Goal: Task Accomplishment & Management: Use online tool/utility

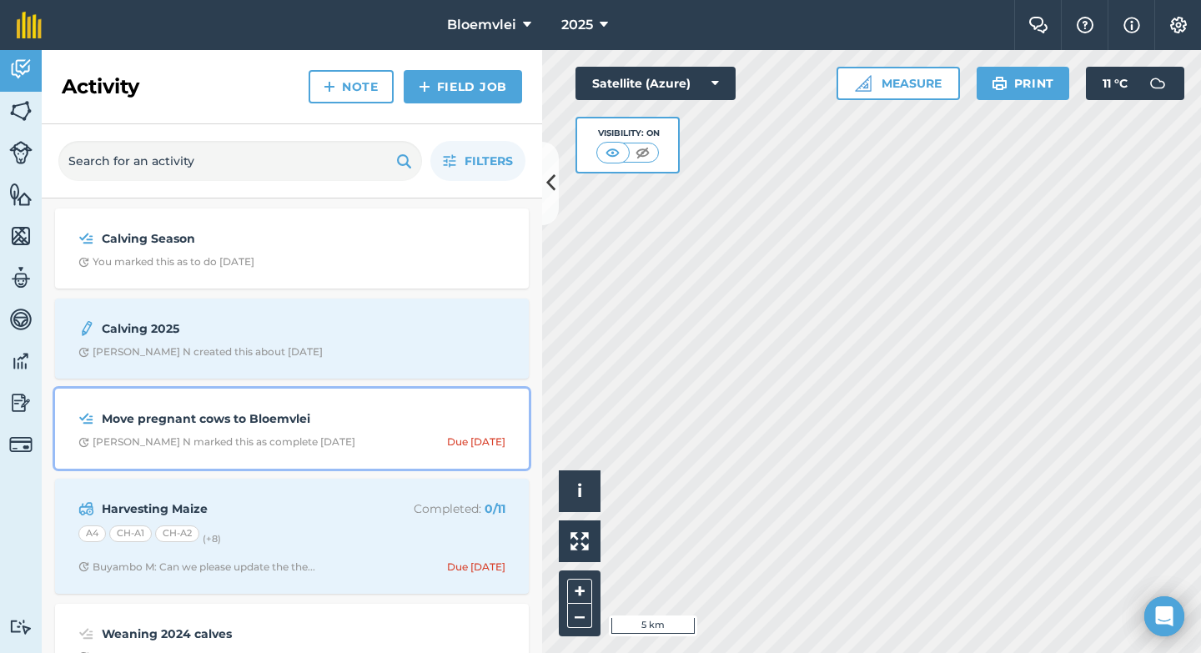
click at [363, 440] on span "[PERSON_NAME] N marked this as complete [DATE] Due [DATE]" at bounding box center [291, 441] width 427 height 13
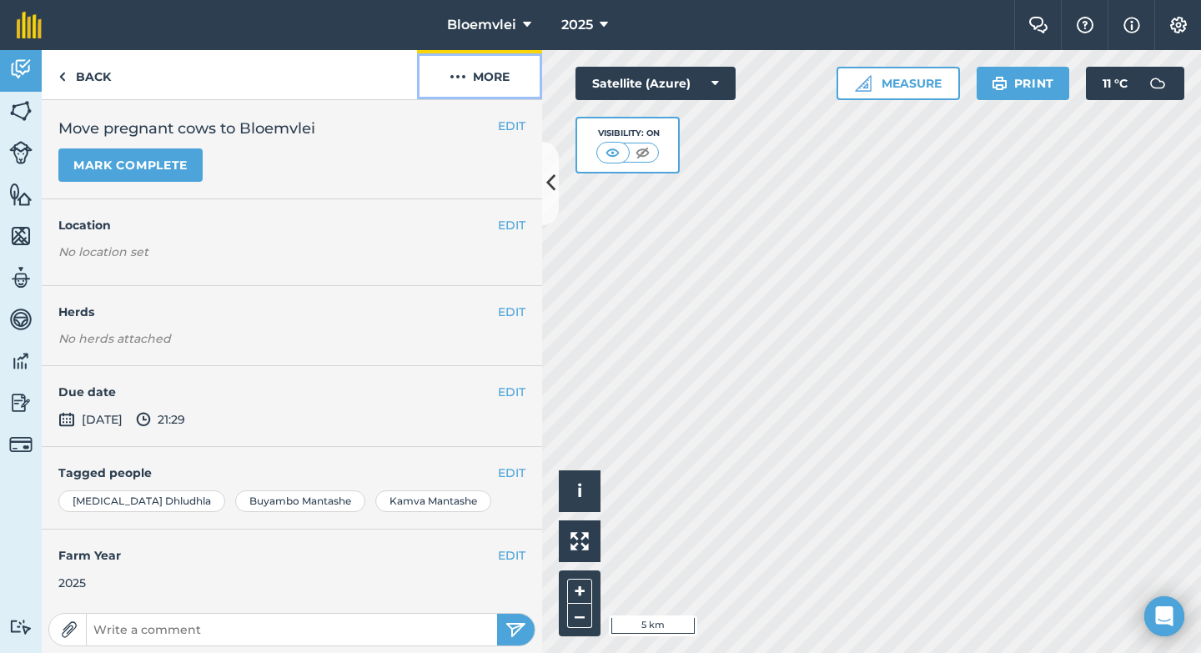
click at [506, 85] on button "More" at bounding box center [479, 74] width 125 height 49
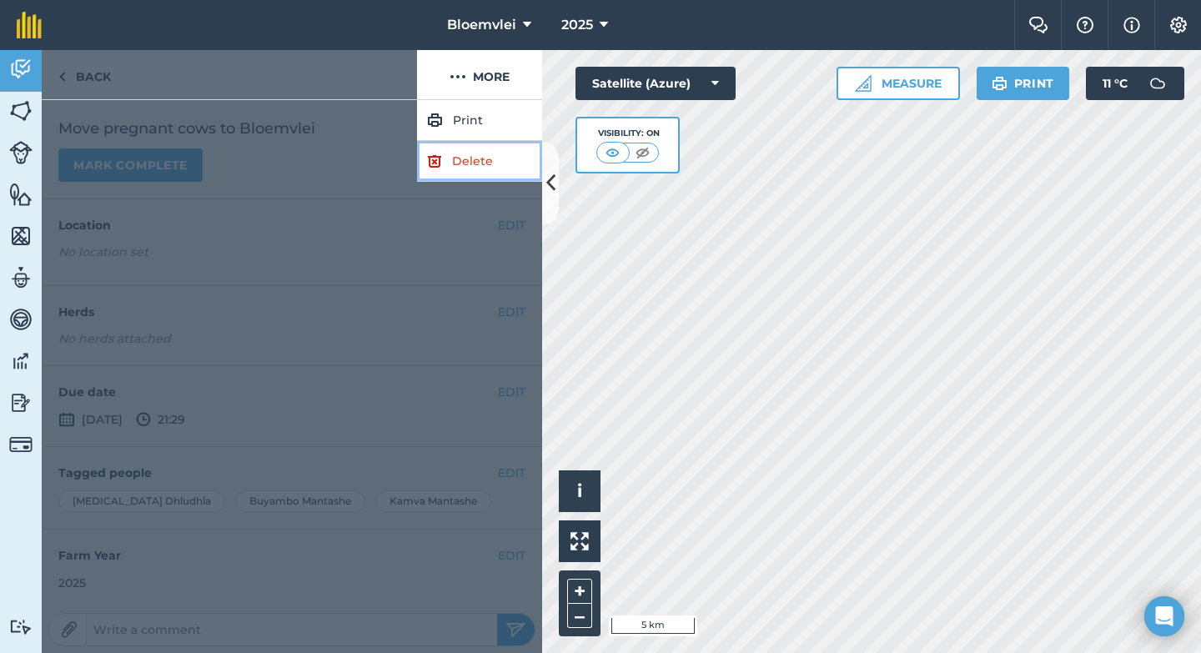
click at [484, 160] on link "Delete" at bounding box center [479, 161] width 125 height 41
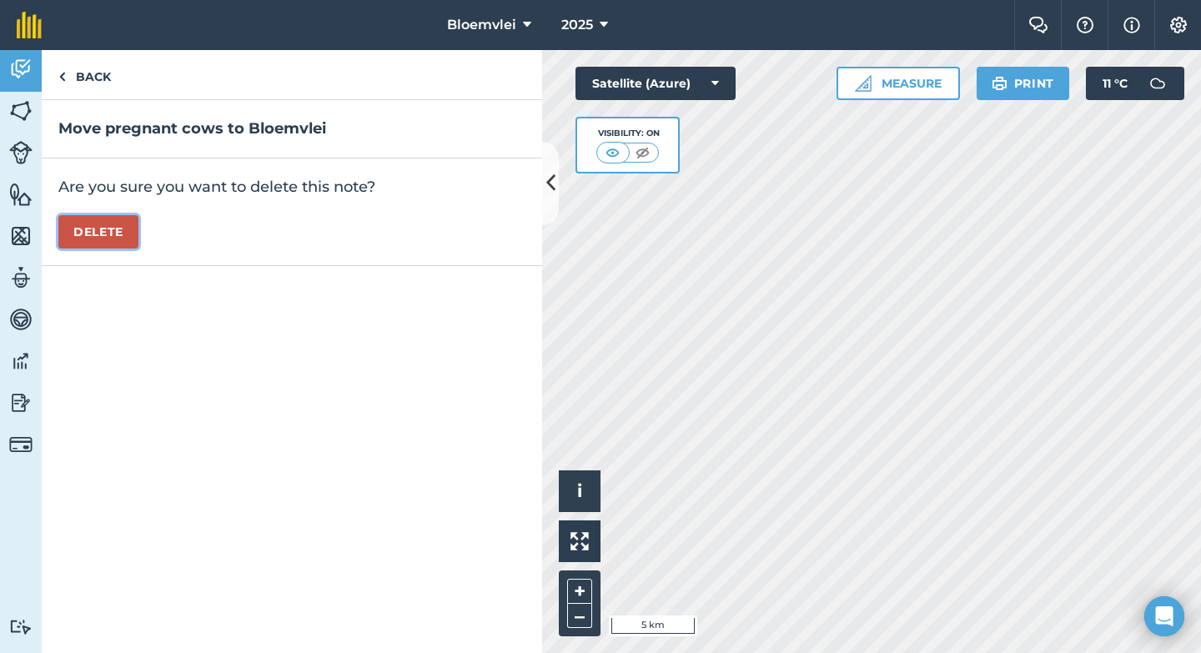
click at [123, 239] on button "Delete" at bounding box center [98, 231] width 80 height 33
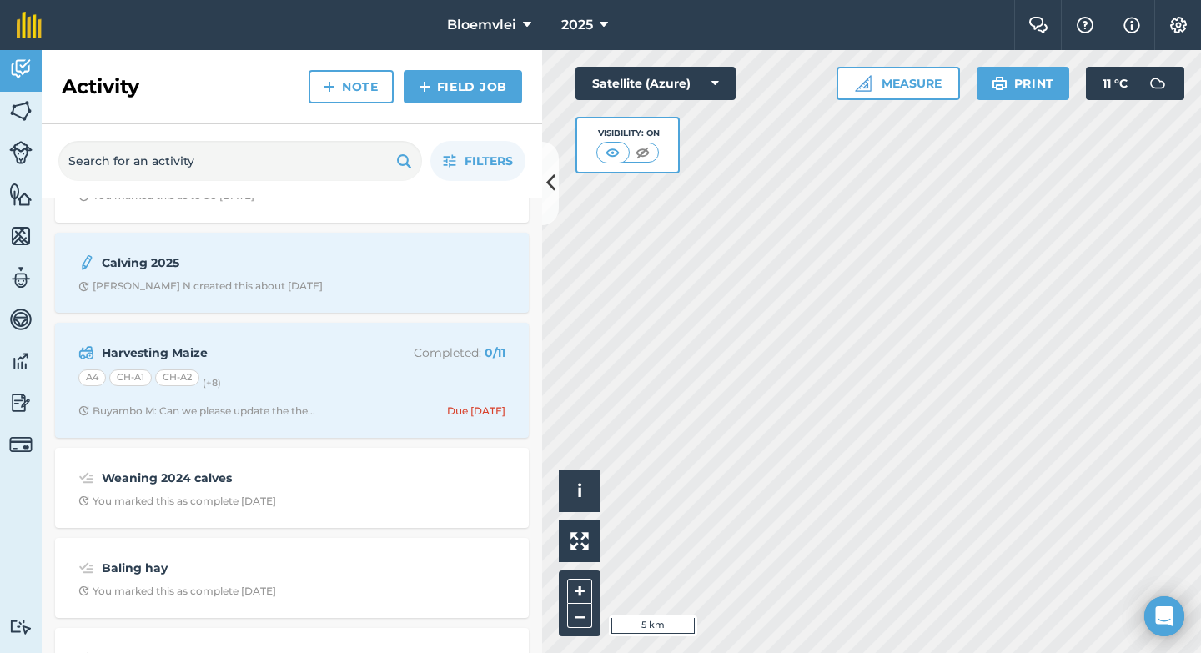
scroll to position [71, 0]
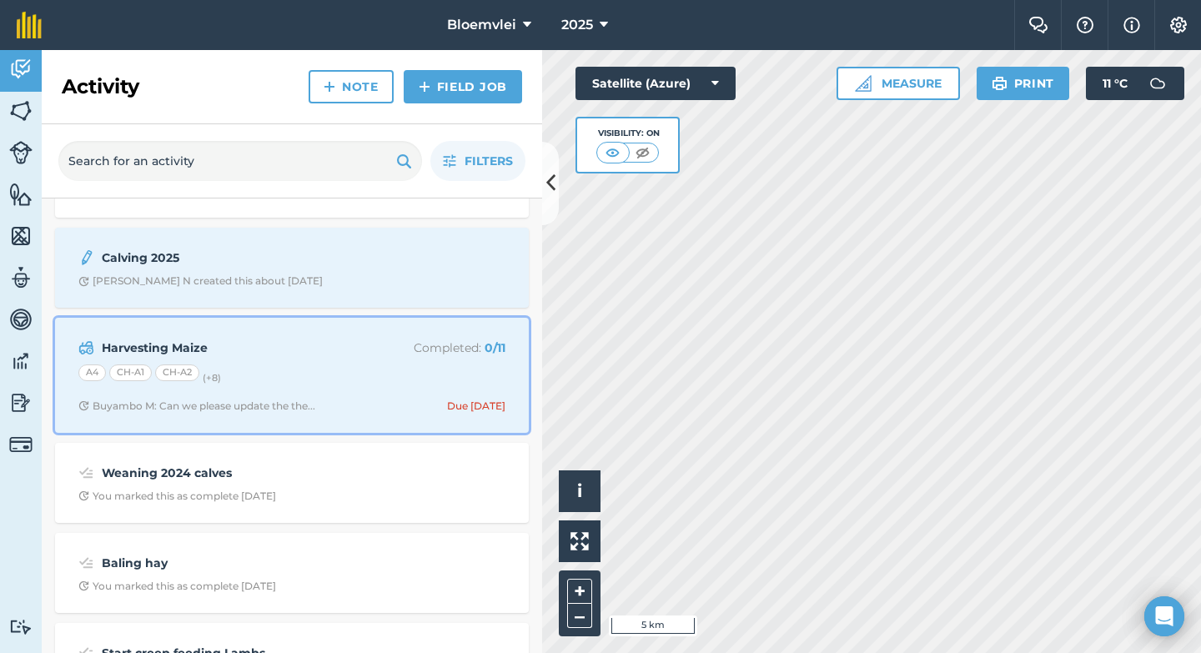
click at [345, 374] on div "A4 CH-A1 CH-A2 (+ 8 )" at bounding box center [291, 376] width 427 height 22
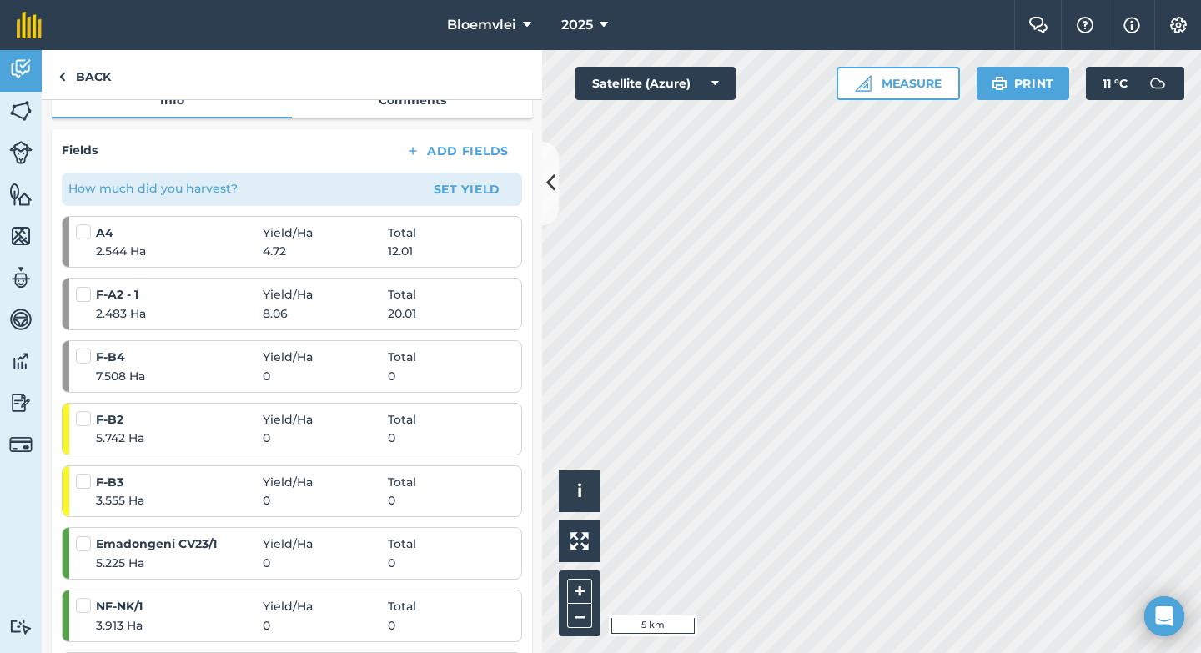
scroll to position [244, 0]
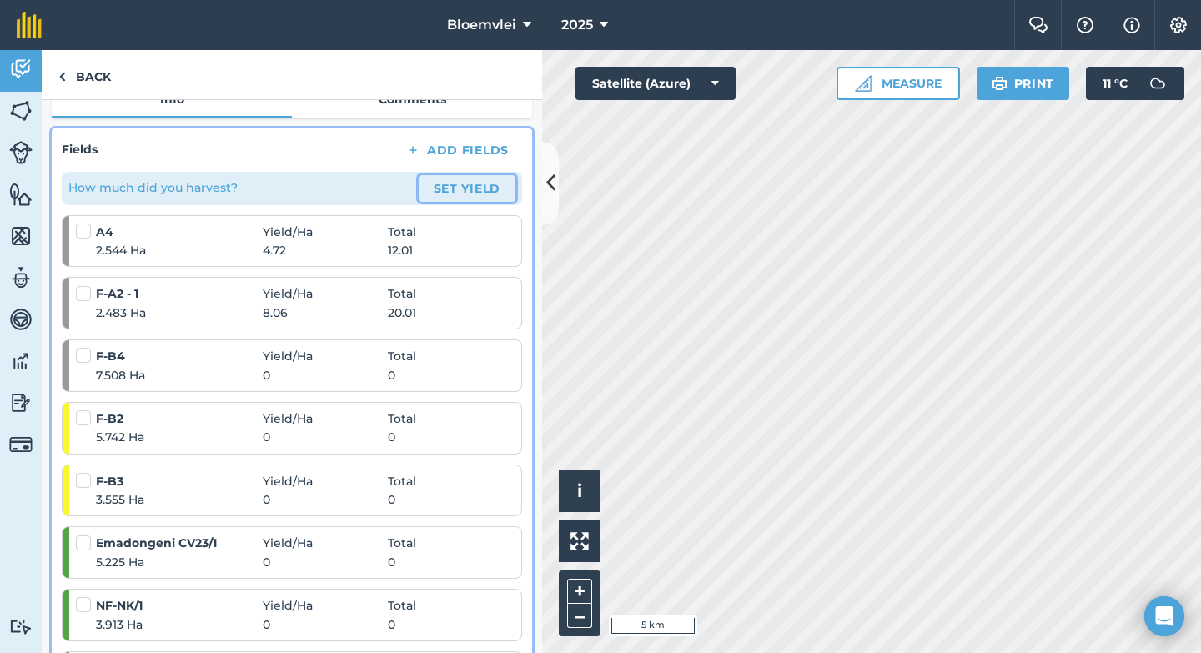
click at [449, 190] on button "Set Yield" at bounding box center [467, 188] width 97 height 27
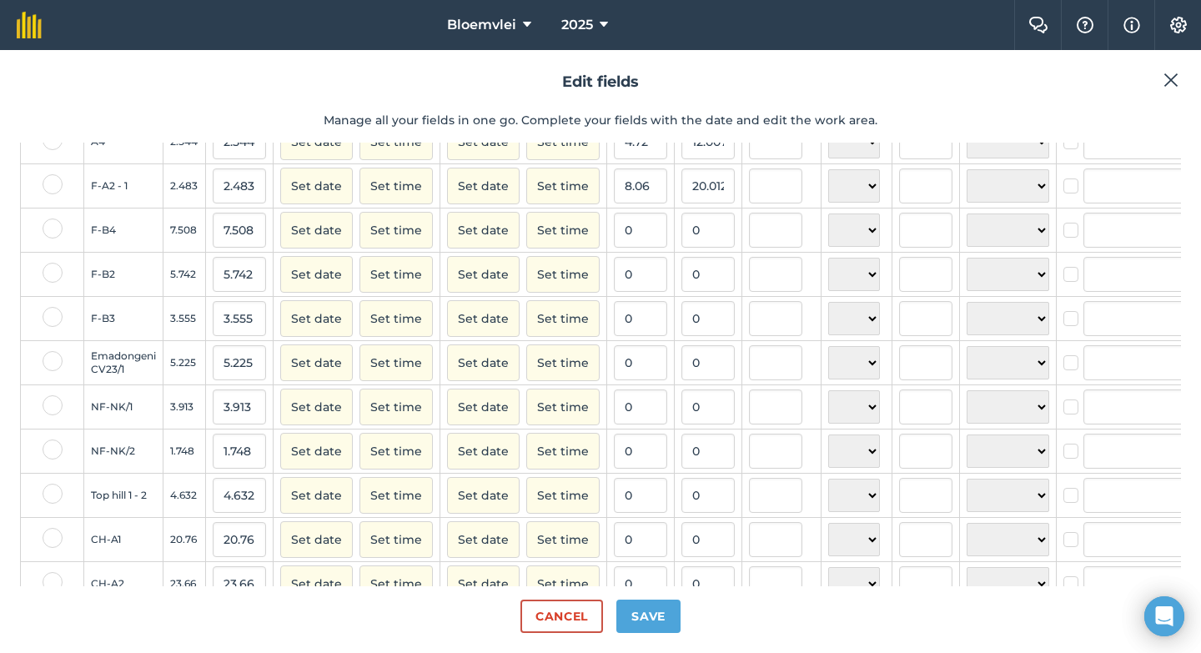
scroll to position [146, 0]
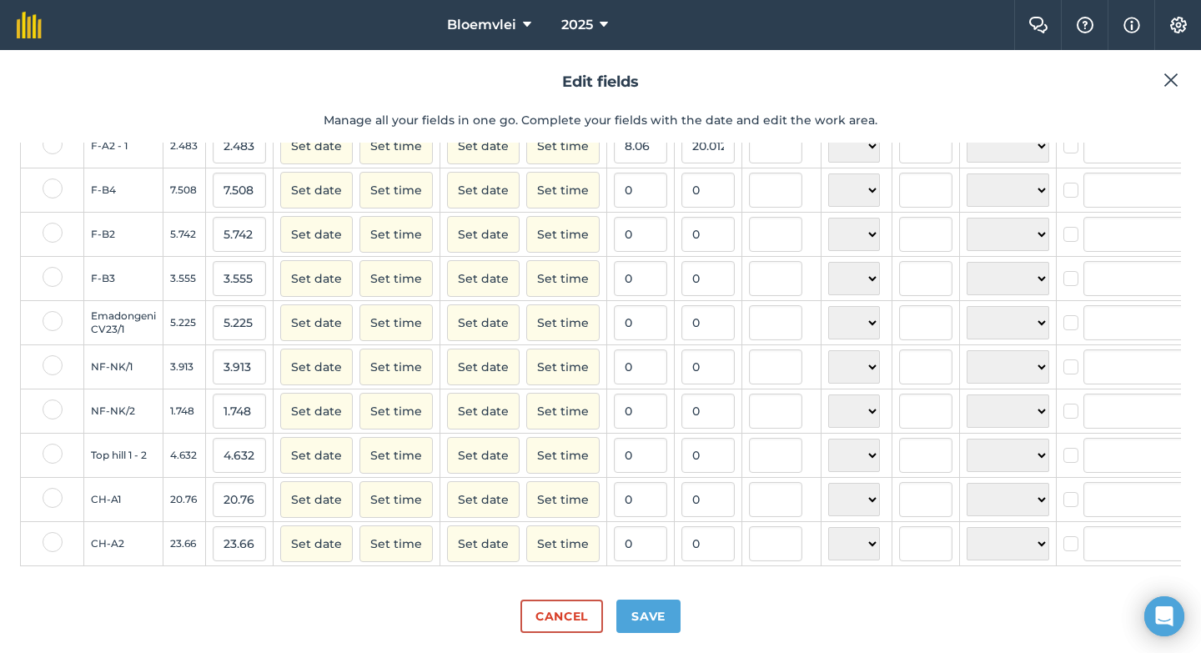
click at [1174, 78] on img at bounding box center [1171, 80] width 15 height 20
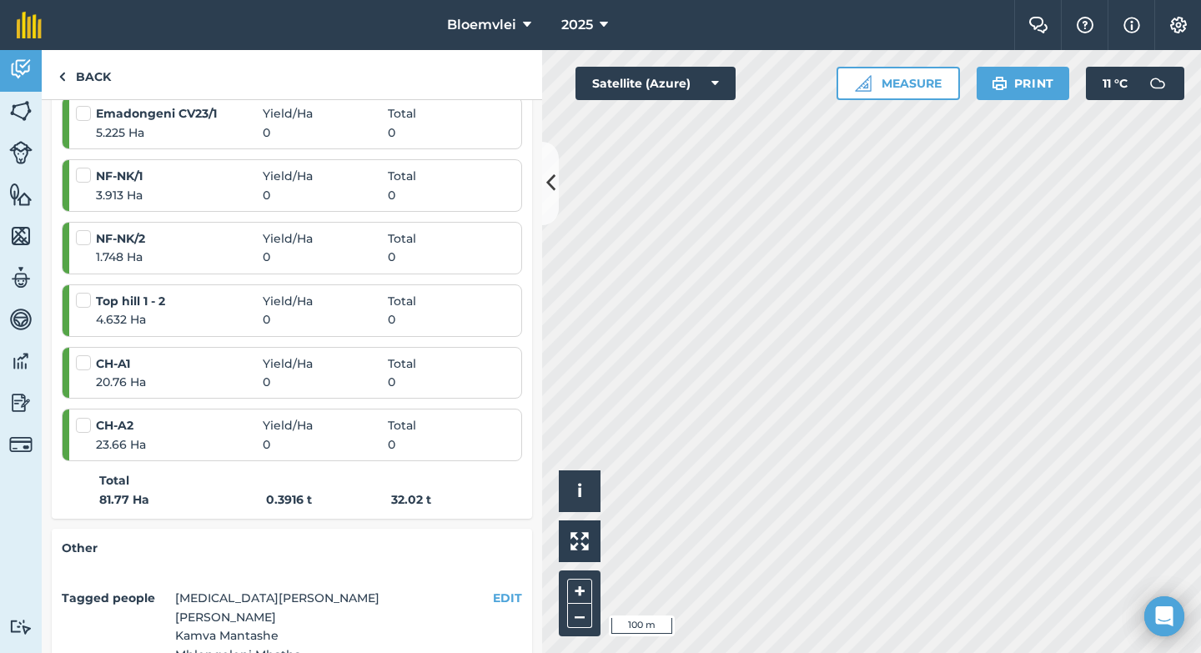
scroll to position [704, 0]
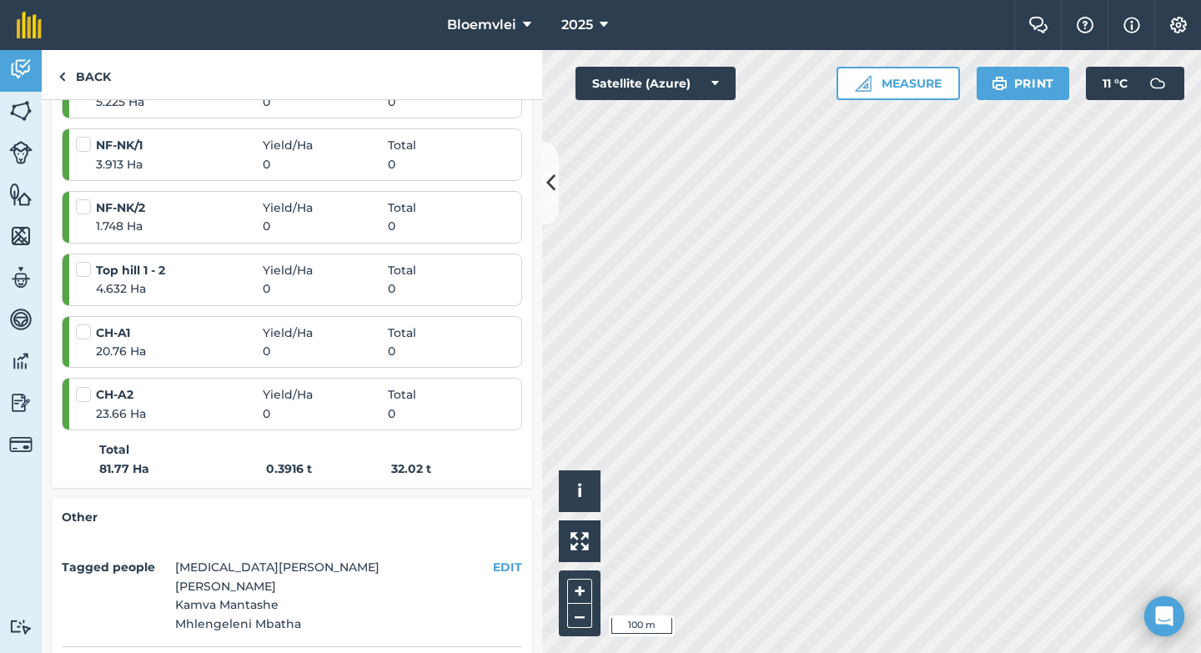
click at [88, 261] on label at bounding box center [86, 261] width 20 height 0
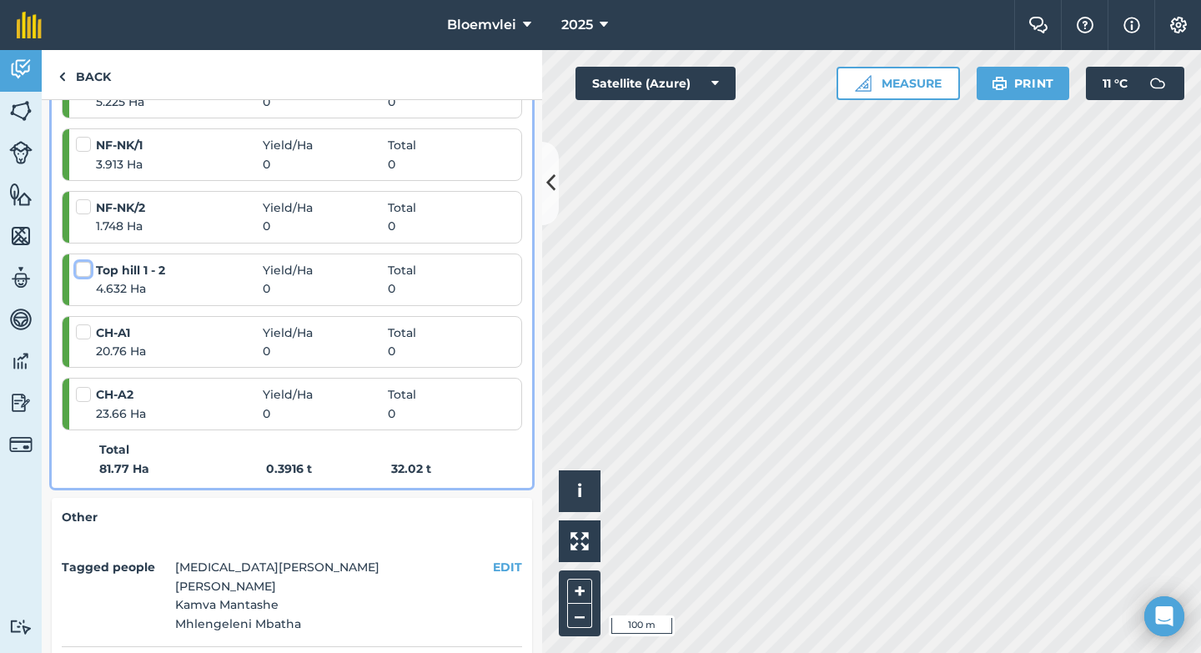
click at [87, 272] on input "checkbox" at bounding box center [81, 266] width 11 height 11
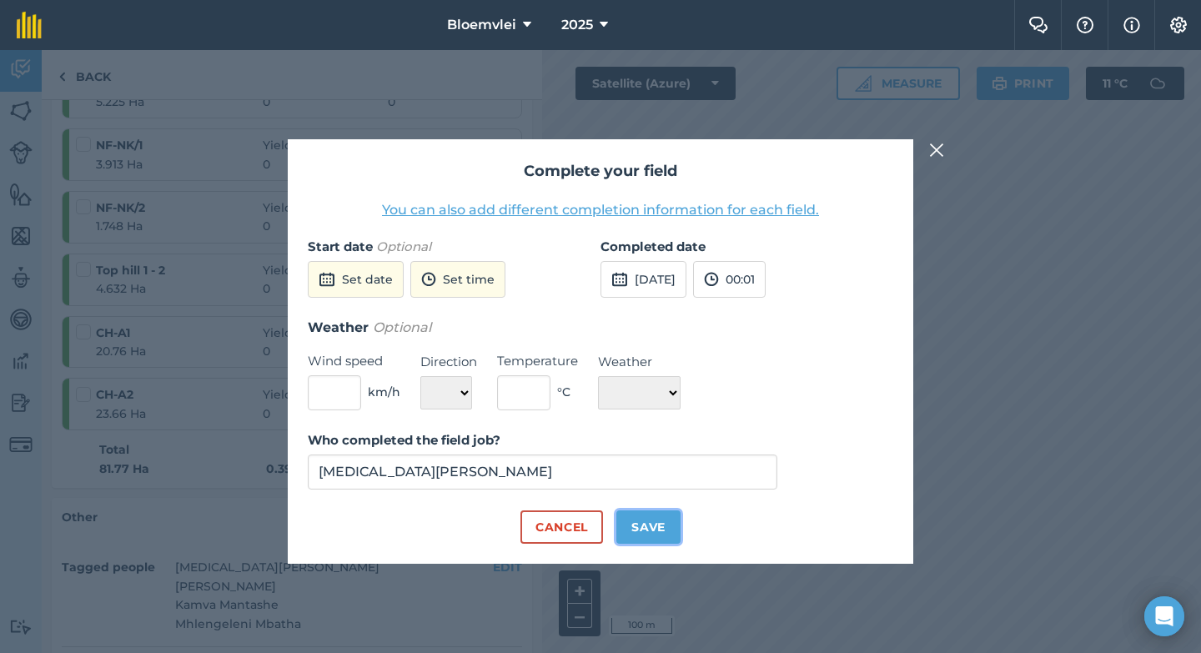
click at [629, 526] on button "Save" at bounding box center [648, 527] width 64 height 33
checkbox input "true"
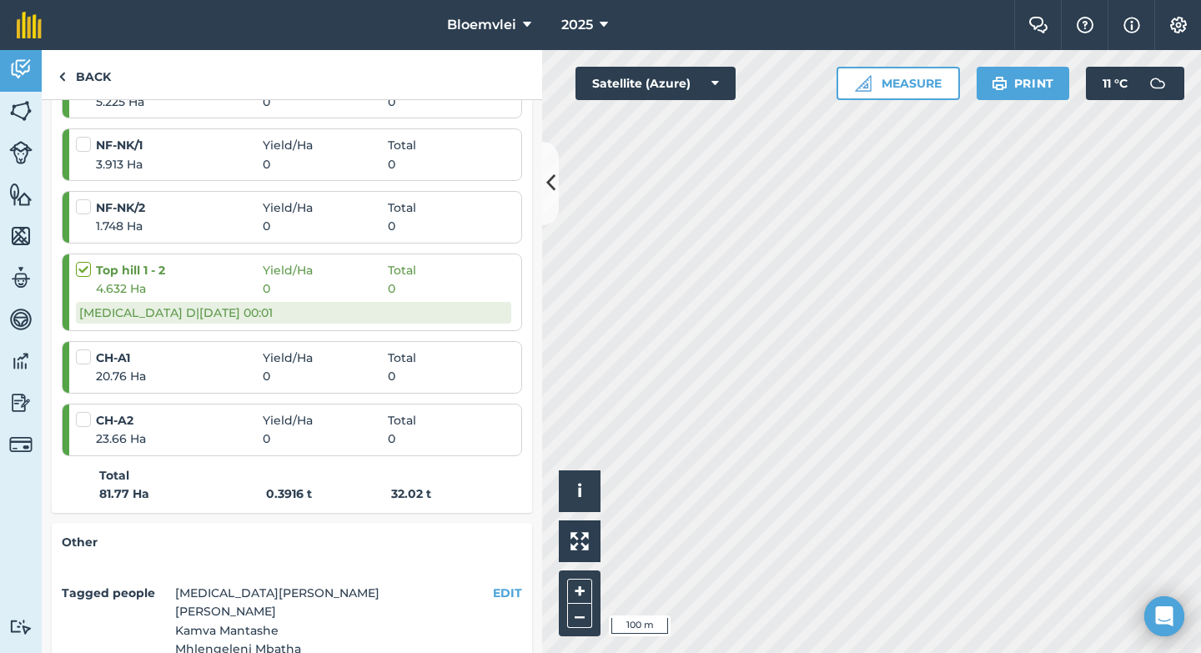
click at [86, 199] on label at bounding box center [86, 199] width 20 height 0
click at [86, 209] on input "checkbox" at bounding box center [81, 204] width 11 height 11
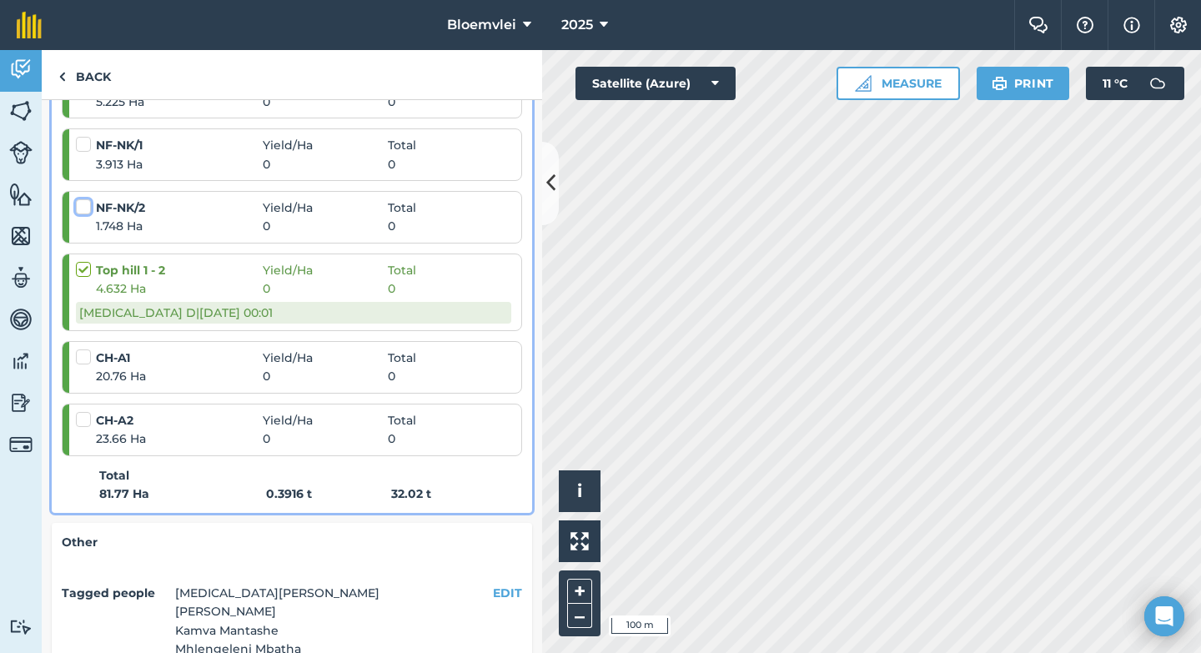
checkbox input "false"
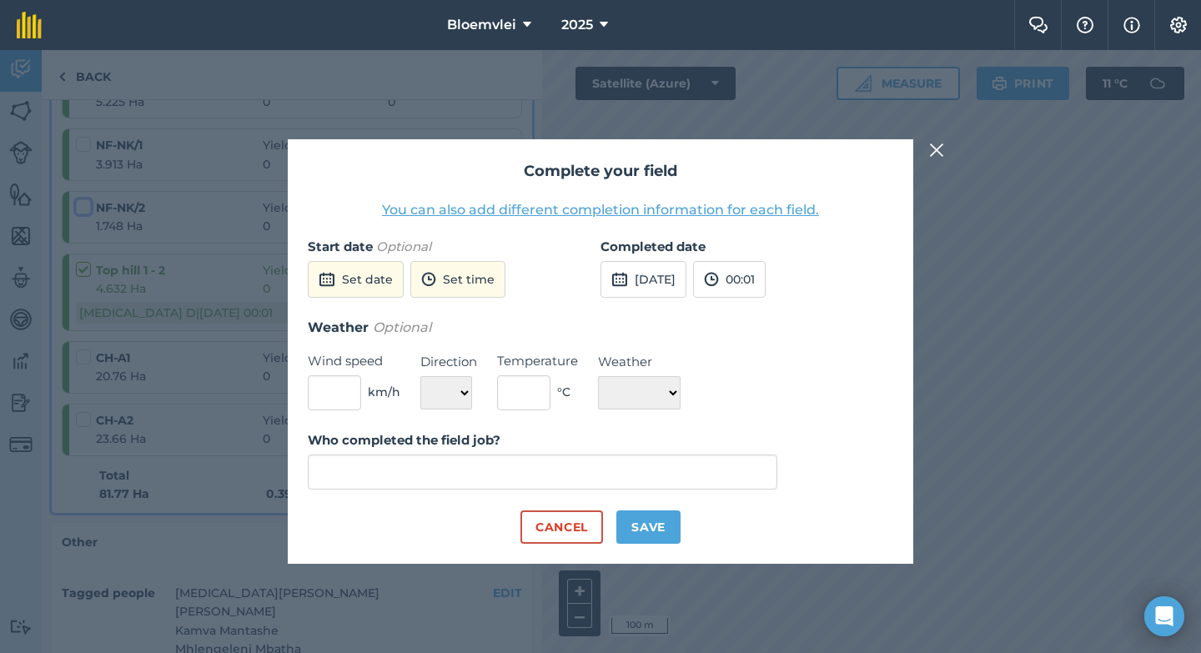
type input "[MEDICAL_DATA][PERSON_NAME]"
click at [638, 521] on button "Save" at bounding box center [648, 527] width 64 height 33
checkbox input "true"
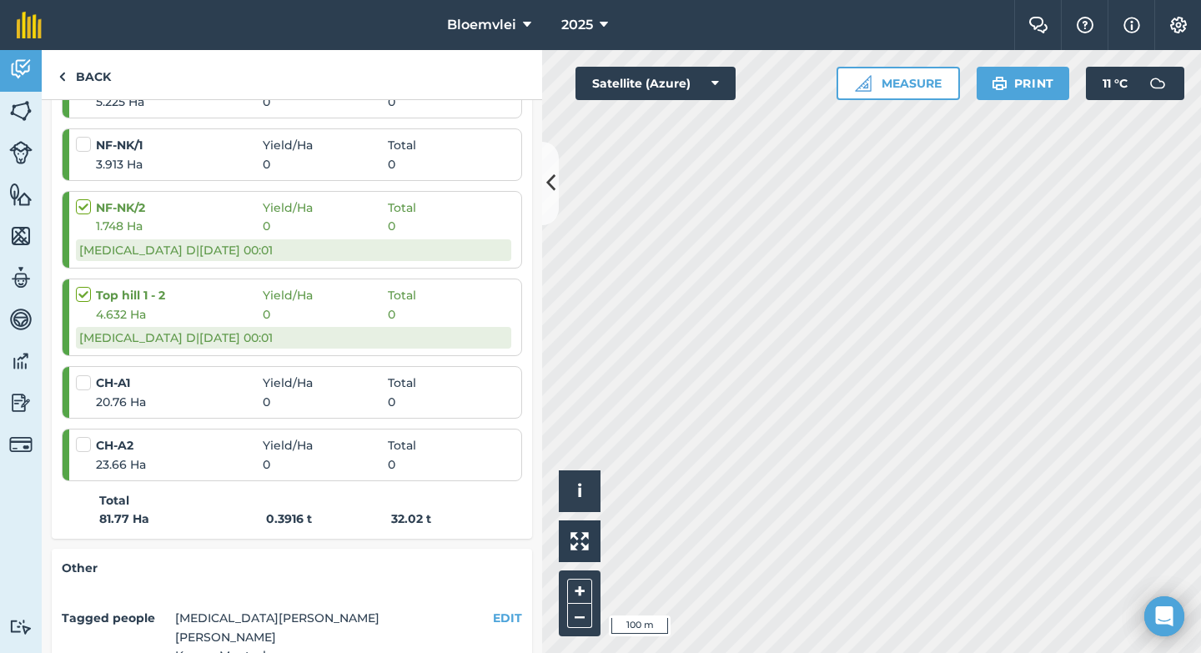
click at [88, 136] on label at bounding box center [86, 136] width 20 height 0
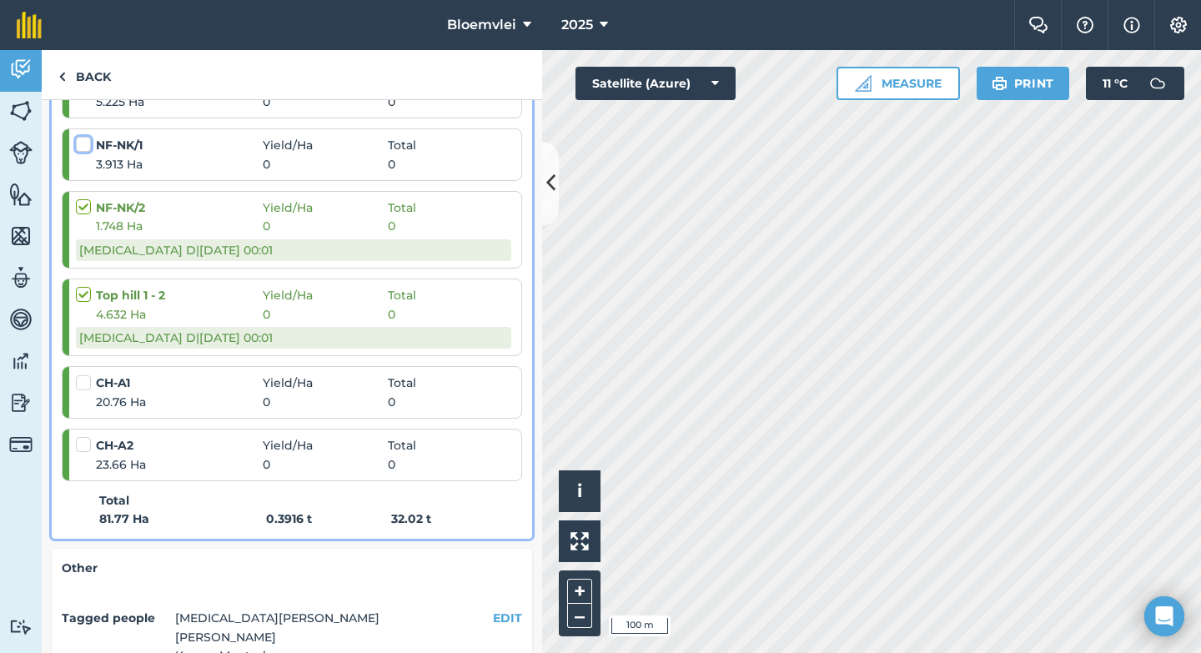
click at [87, 147] on input "checkbox" at bounding box center [81, 141] width 11 height 11
checkbox input "false"
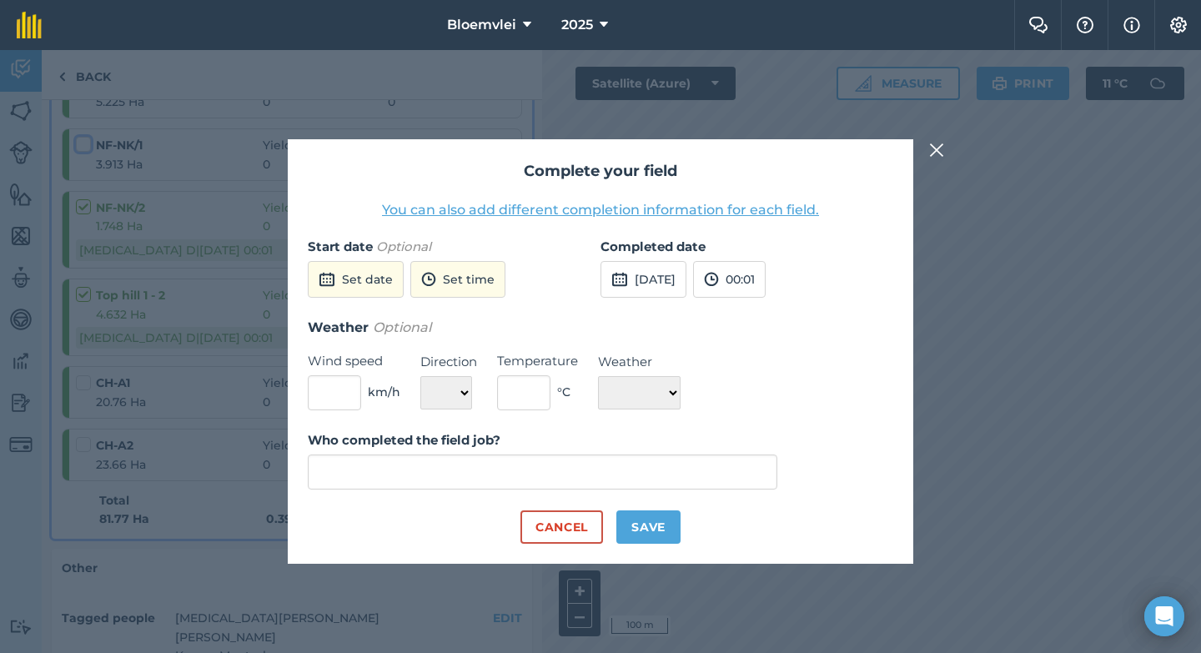
type input "[MEDICAL_DATA][PERSON_NAME]"
click at [666, 541] on button "Save" at bounding box center [648, 527] width 64 height 33
checkbox input "true"
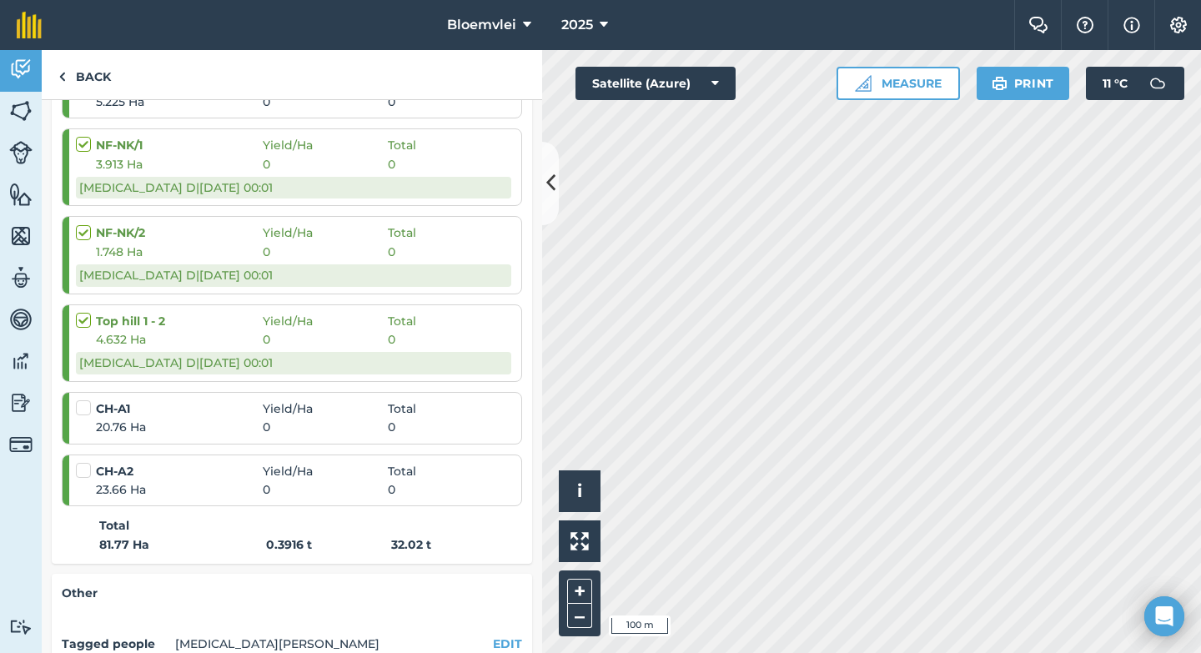
click at [865, 652] on html "Bloemvlei 2025 Farm Chat Help Info Settings Bloemvlei - 2025 Reproduced with th…" at bounding box center [600, 326] width 1201 height 653
click at [858, 652] on html "Bloemvlei 2025 Farm Chat Help Info Settings Bloemvlei - 2025 Reproduced with th…" at bounding box center [600, 326] width 1201 height 653
click at [355, 413] on span "Yield / Ha" at bounding box center [325, 409] width 125 height 18
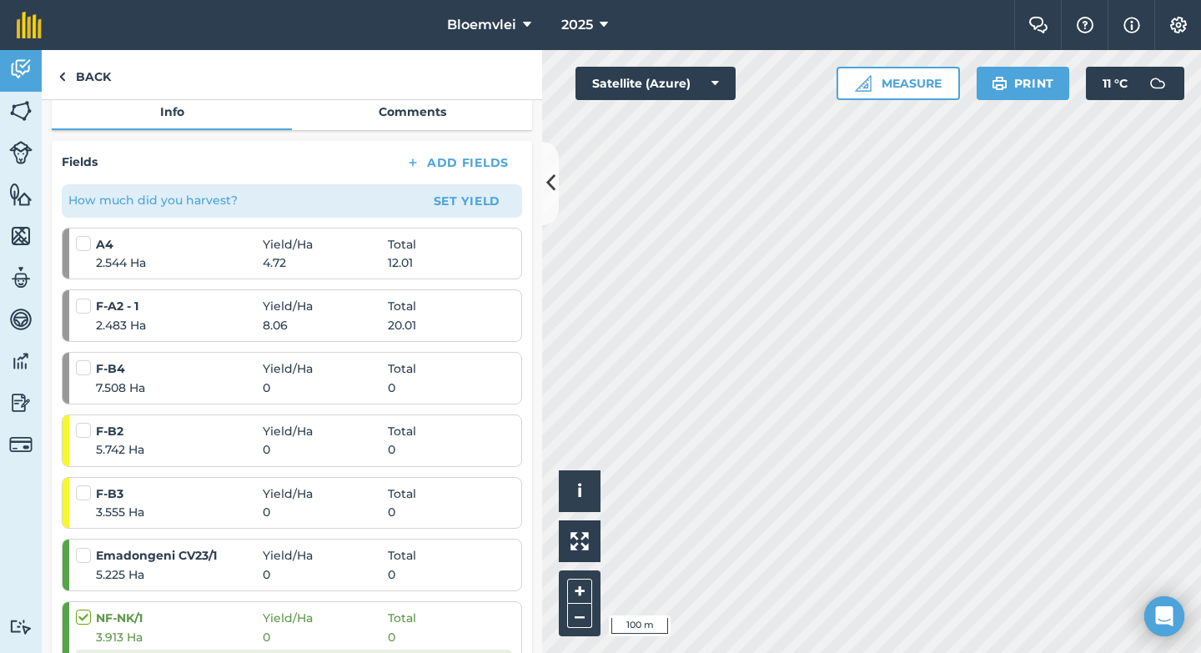
scroll to position [248, 0]
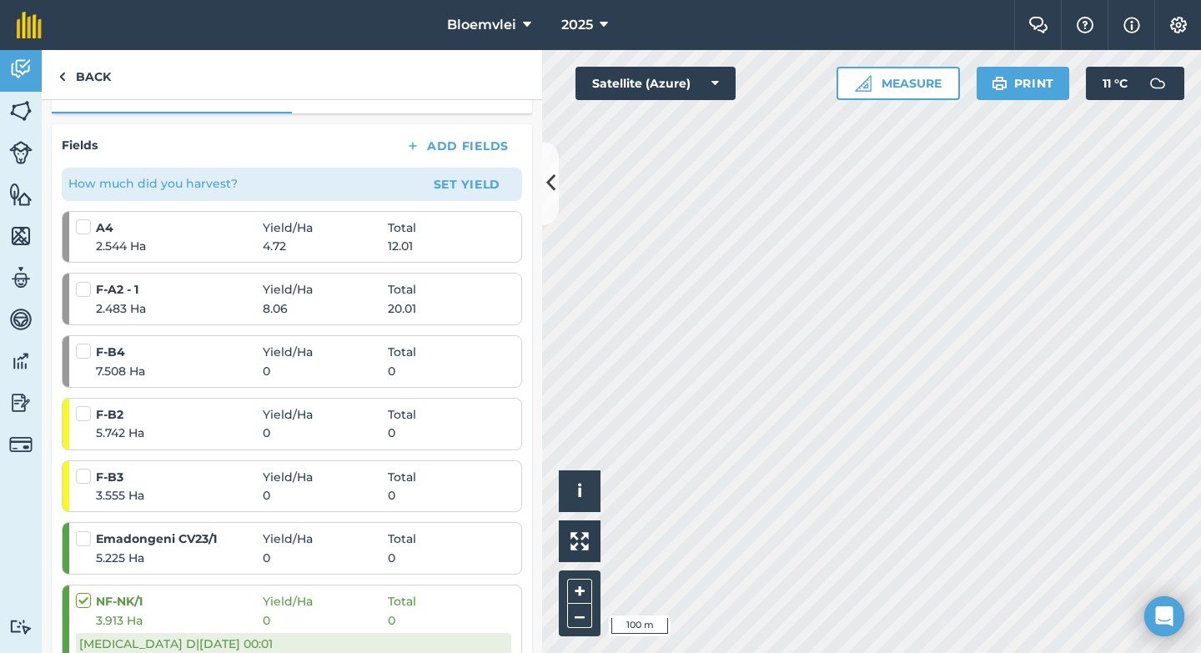
click at [88, 281] on label at bounding box center [86, 281] width 20 height 0
click at [87, 292] on input "checkbox" at bounding box center [81, 286] width 11 height 11
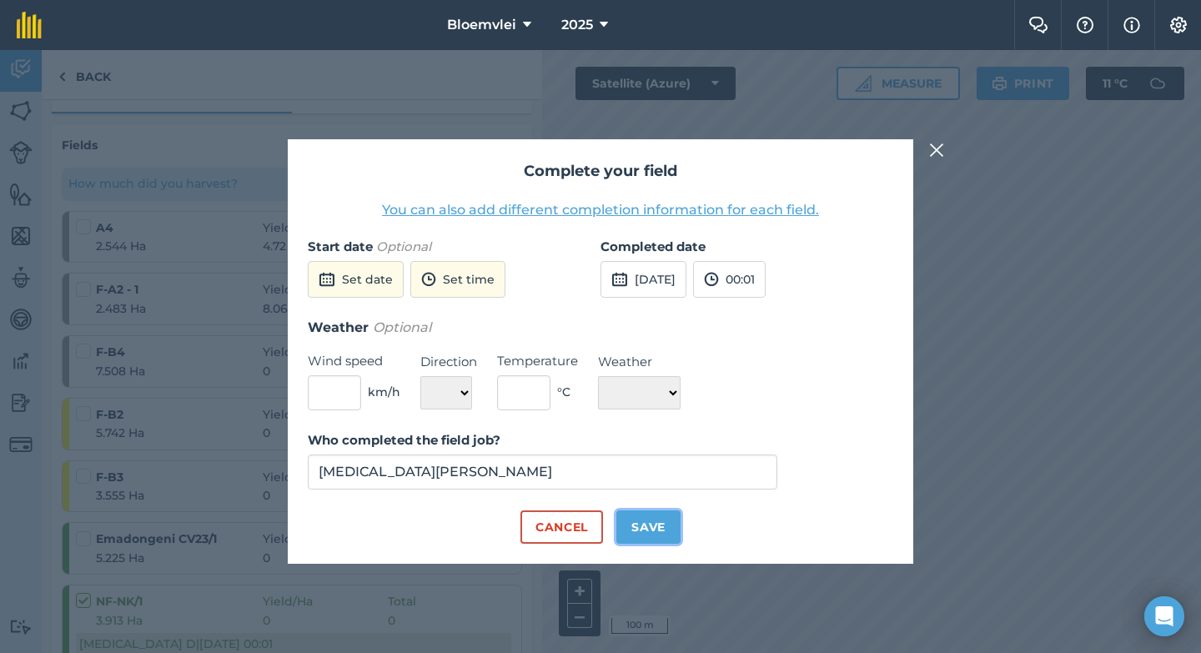
click at [641, 536] on button "Save" at bounding box center [648, 527] width 64 height 33
checkbox input "true"
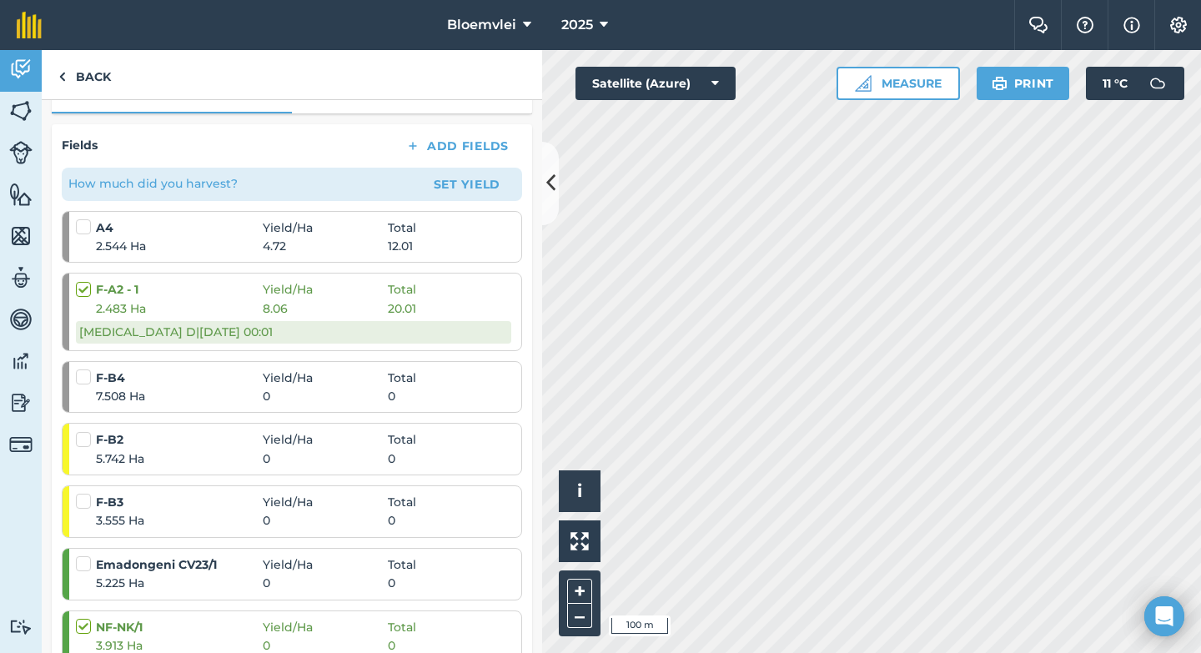
click at [81, 369] on label at bounding box center [86, 369] width 20 height 0
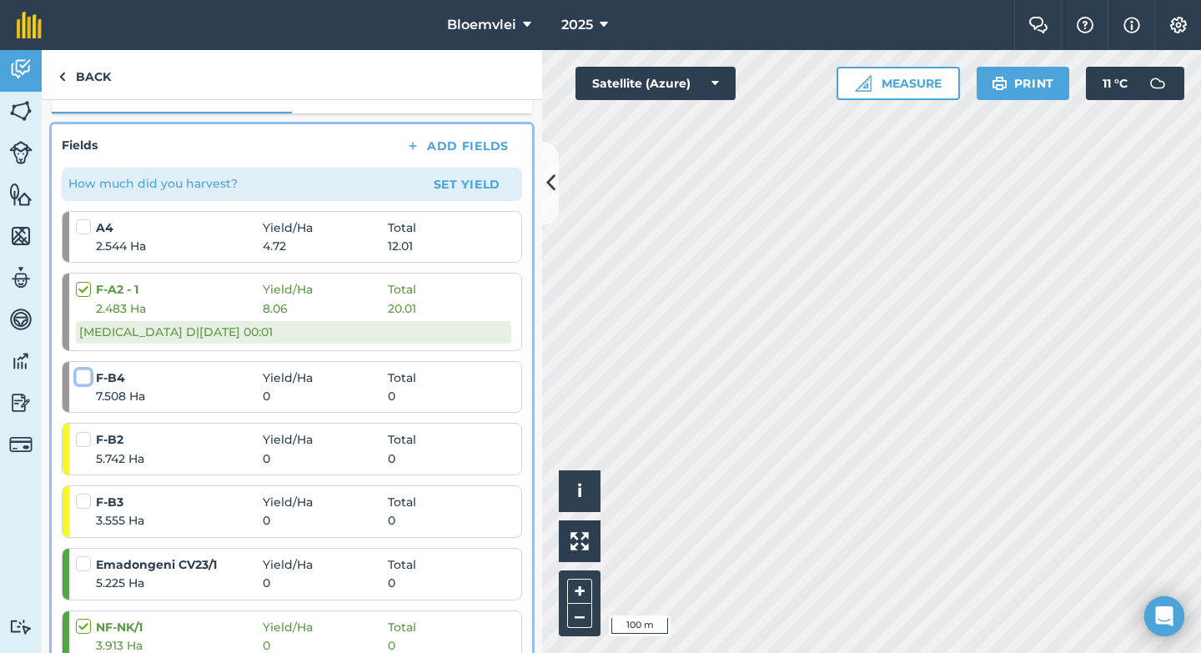
click at [81, 380] on input "checkbox" at bounding box center [81, 374] width 11 height 11
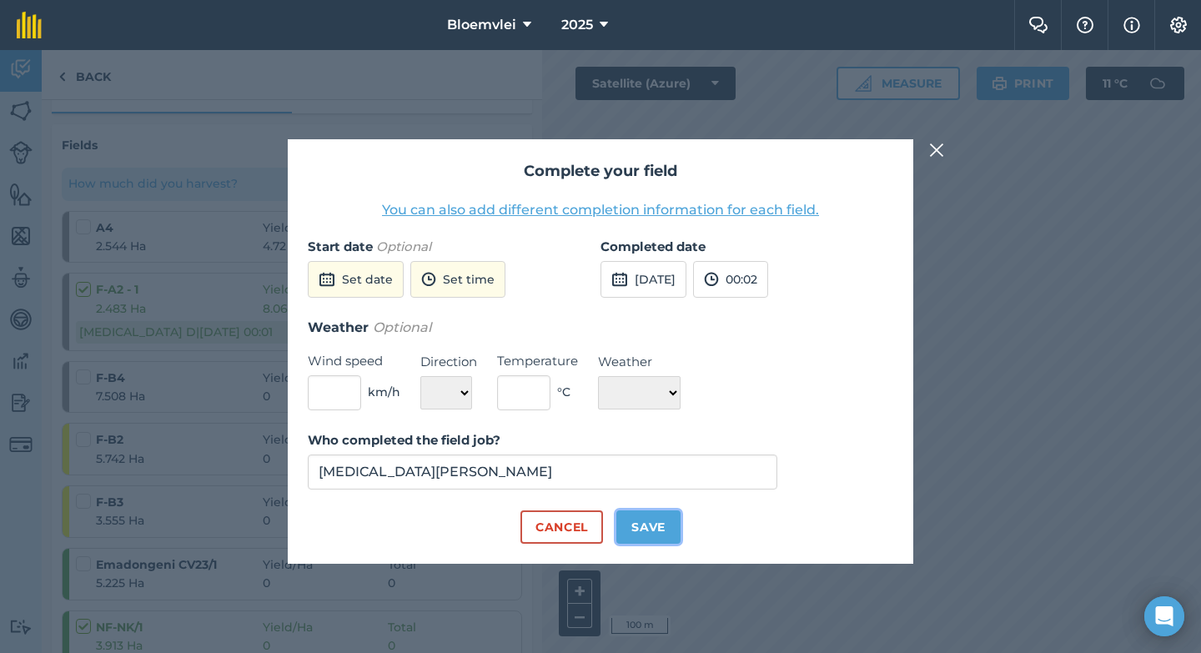
click at [661, 525] on button "Save" at bounding box center [648, 527] width 64 height 33
checkbox input "true"
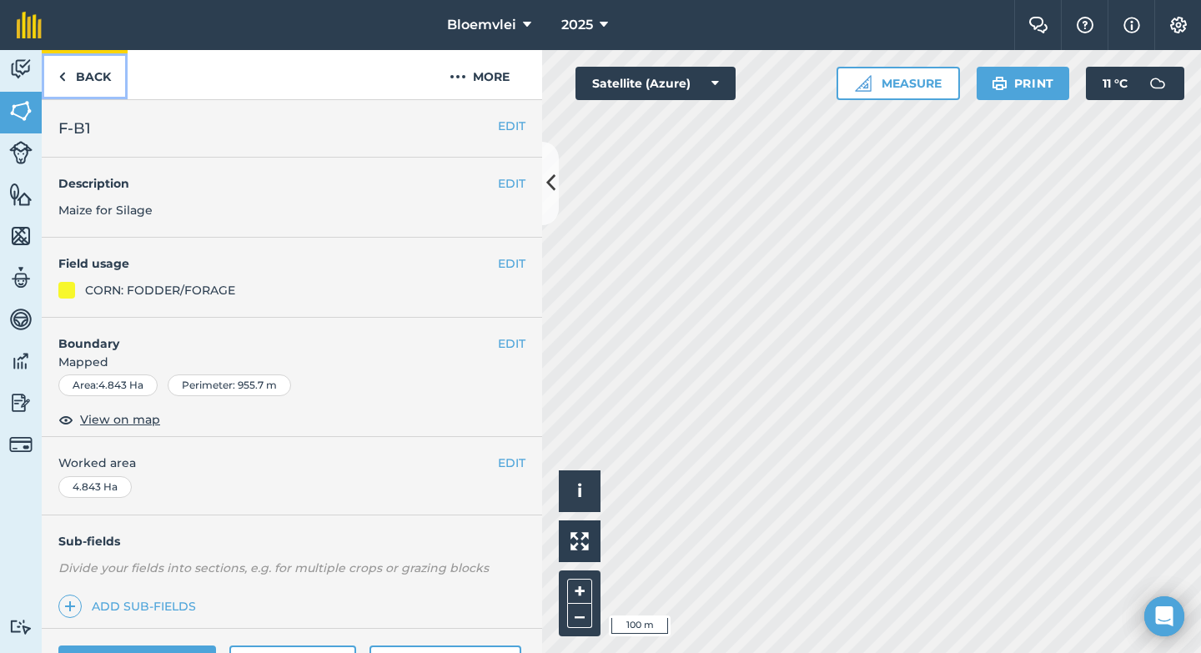
click at [68, 85] on link "Back" at bounding box center [85, 74] width 86 height 49
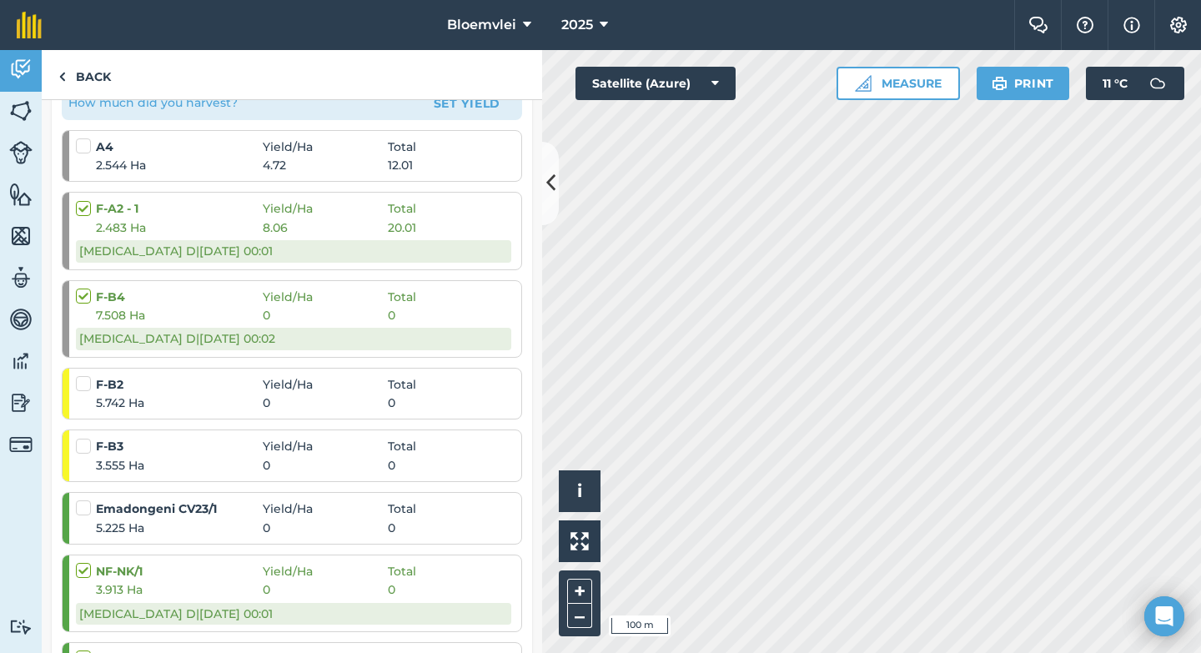
scroll to position [334, 0]
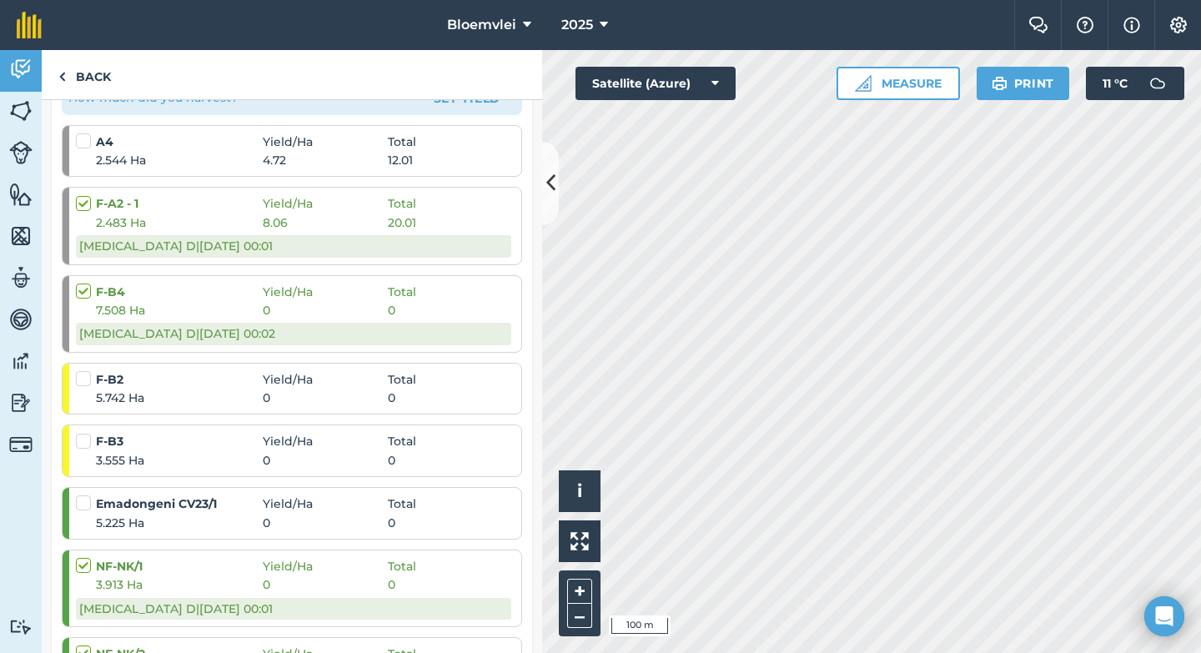
click at [89, 370] on label at bounding box center [86, 370] width 20 height 0
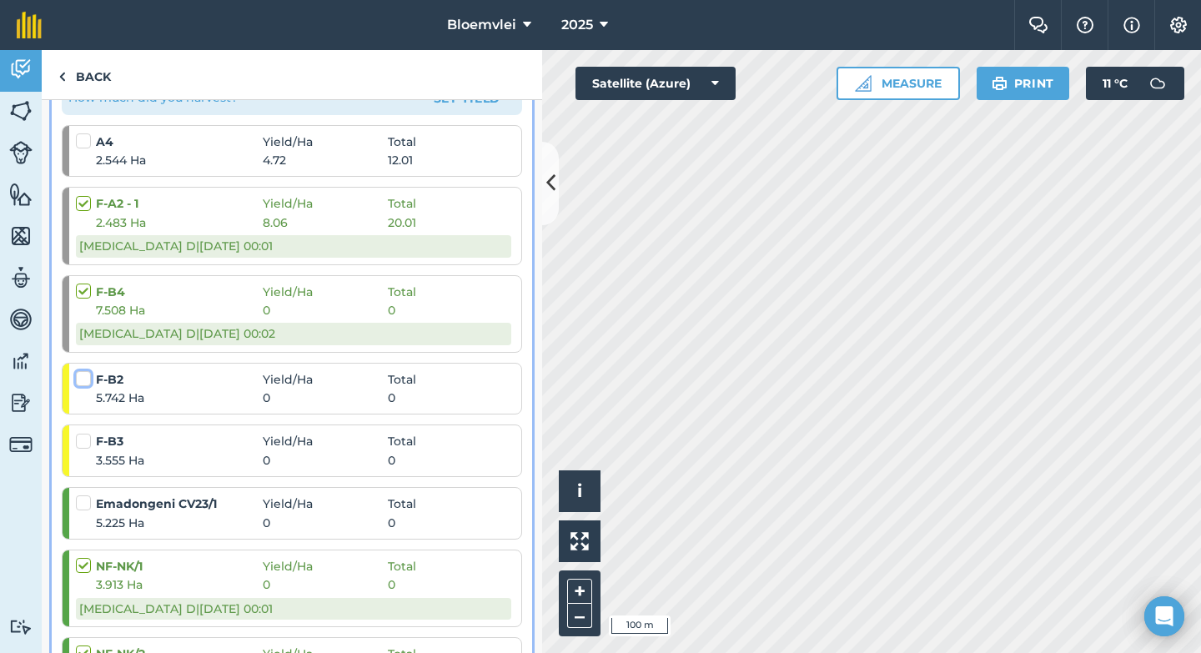
click at [87, 381] on input "checkbox" at bounding box center [81, 375] width 11 height 11
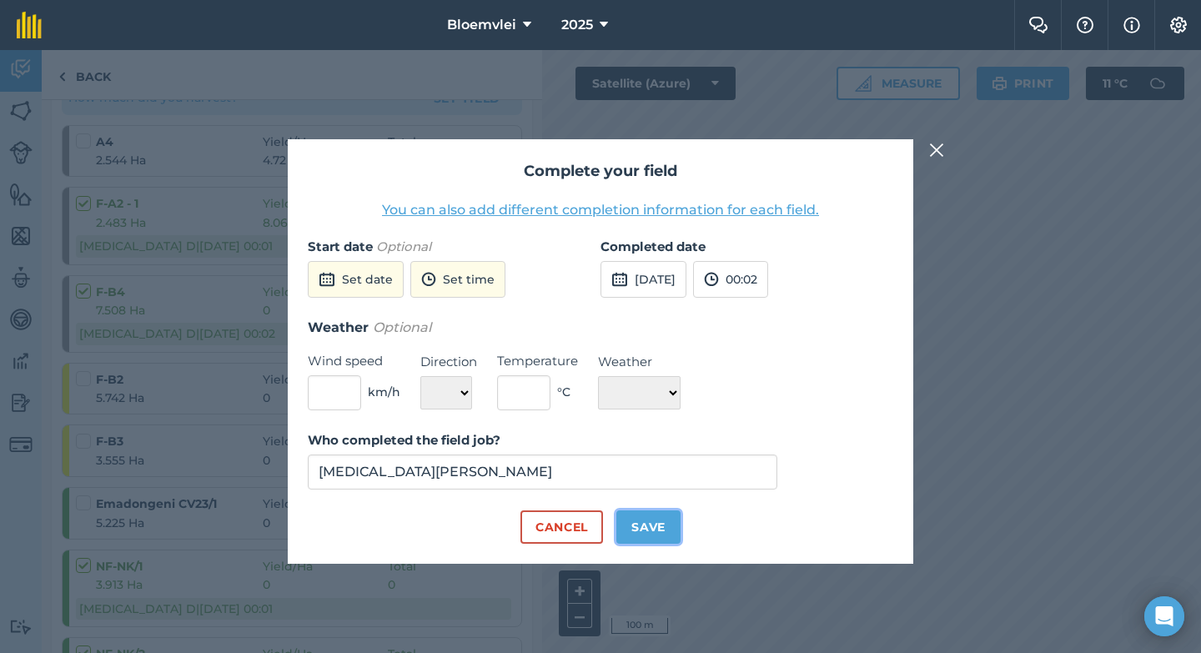
click at [638, 541] on button "Save" at bounding box center [648, 527] width 64 height 33
checkbox input "true"
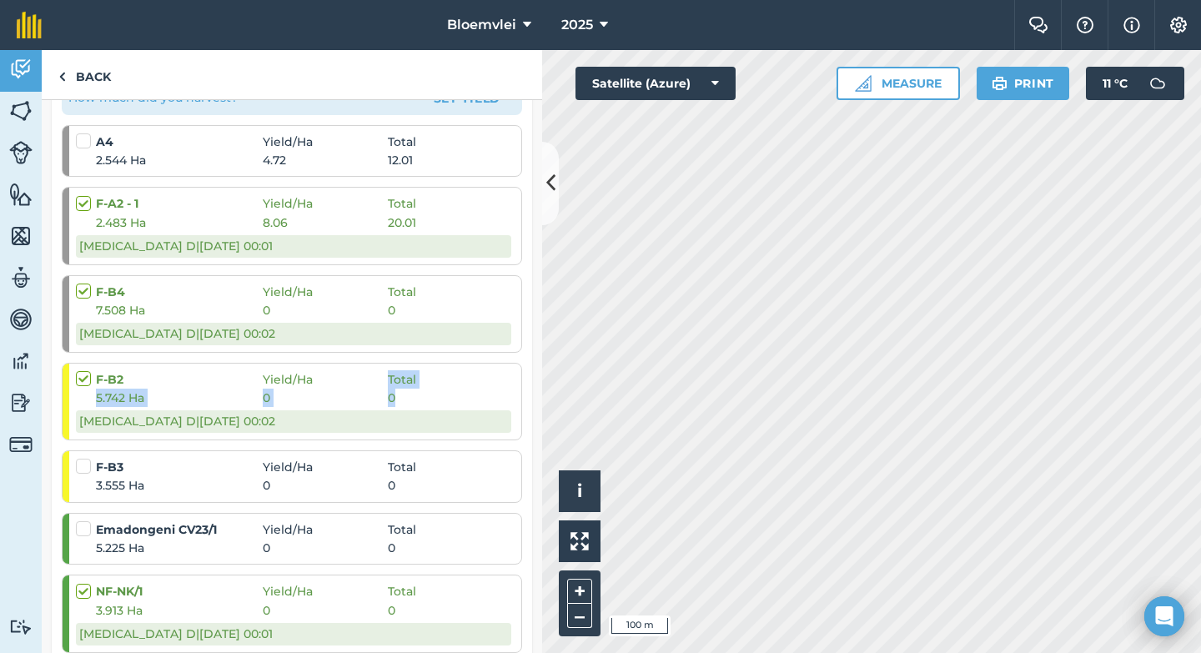
drag, startPoint x: 470, startPoint y: 407, endPoint x: 484, endPoint y: 321, distance: 87.1
click at [483, 329] on ol "A4 Yield / Ha Total 2.544 Ha 4.72 12.01 F-A2 - 1 Yield / Ha Total 2.483 Ha 8.06…" at bounding box center [292, 539] width 460 height 828
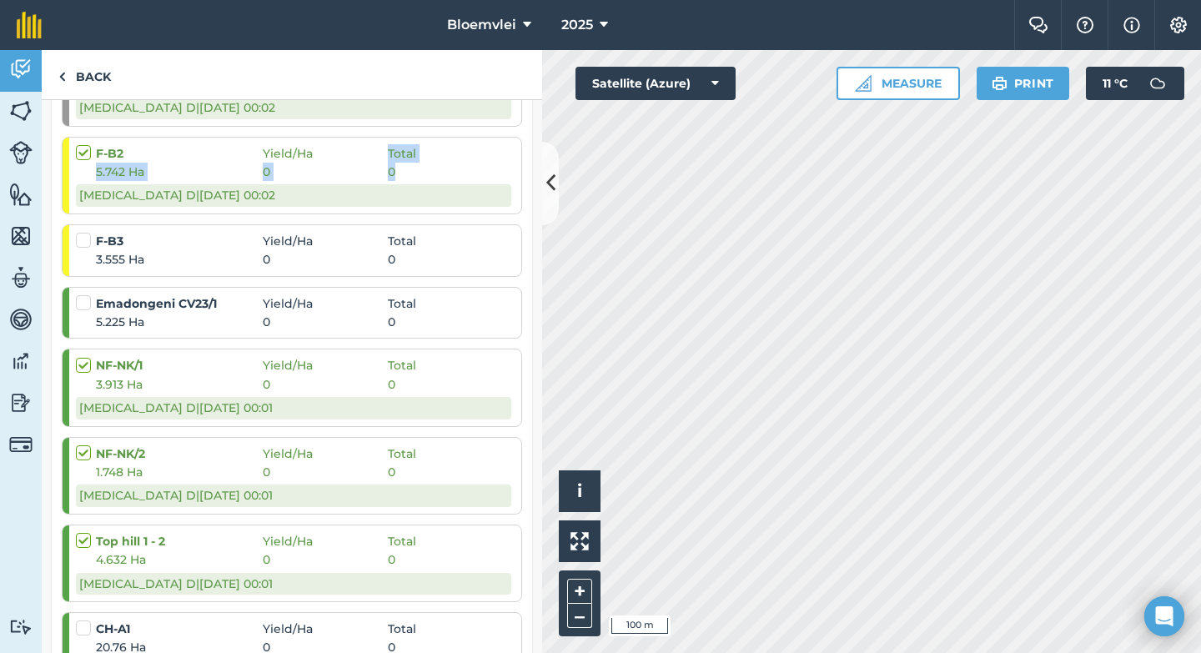
scroll to position [554, 0]
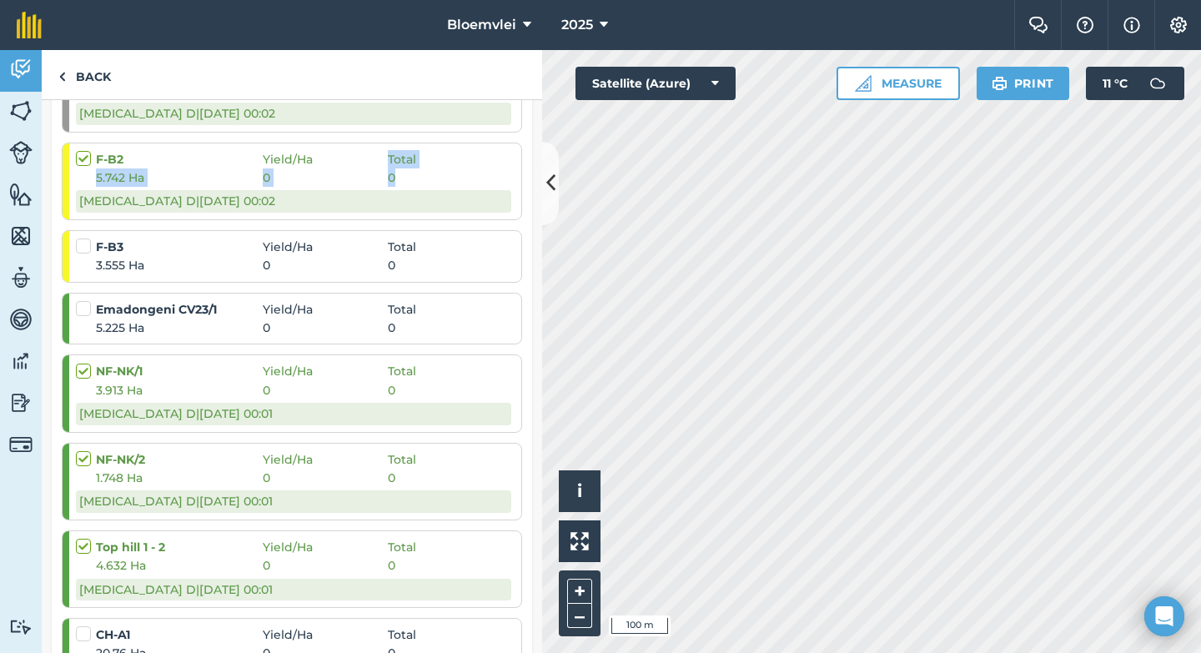
click at [86, 238] on label at bounding box center [86, 238] width 20 height 0
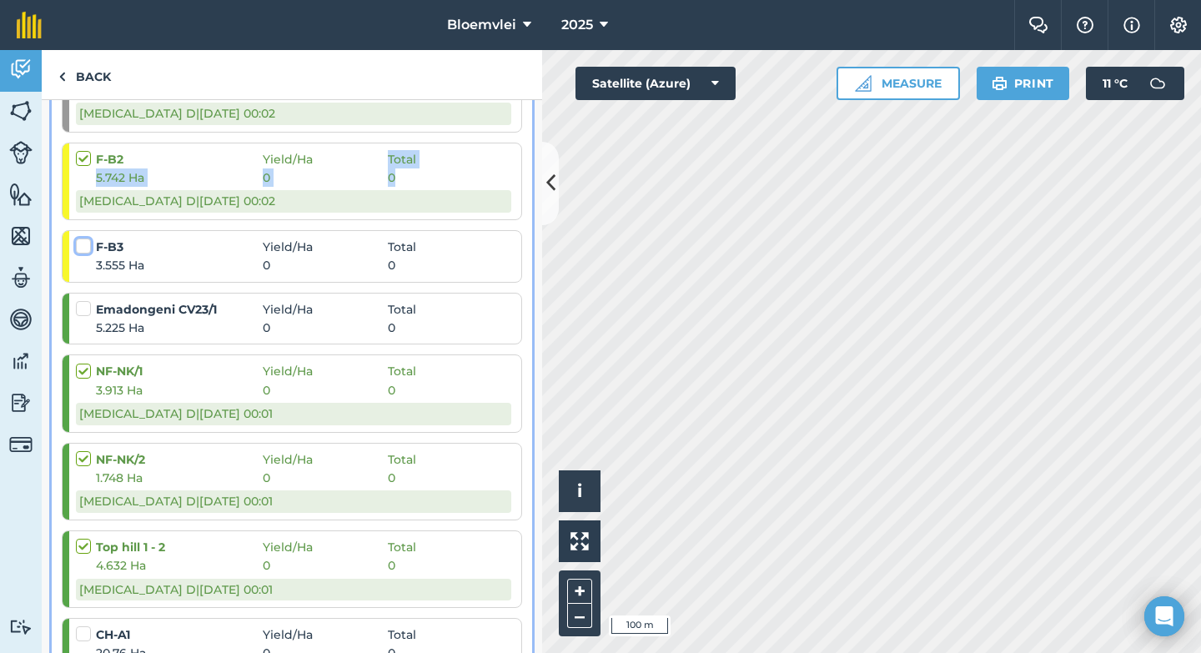
click at [86, 249] on input "checkbox" at bounding box center [81, 243] width 11 height 11
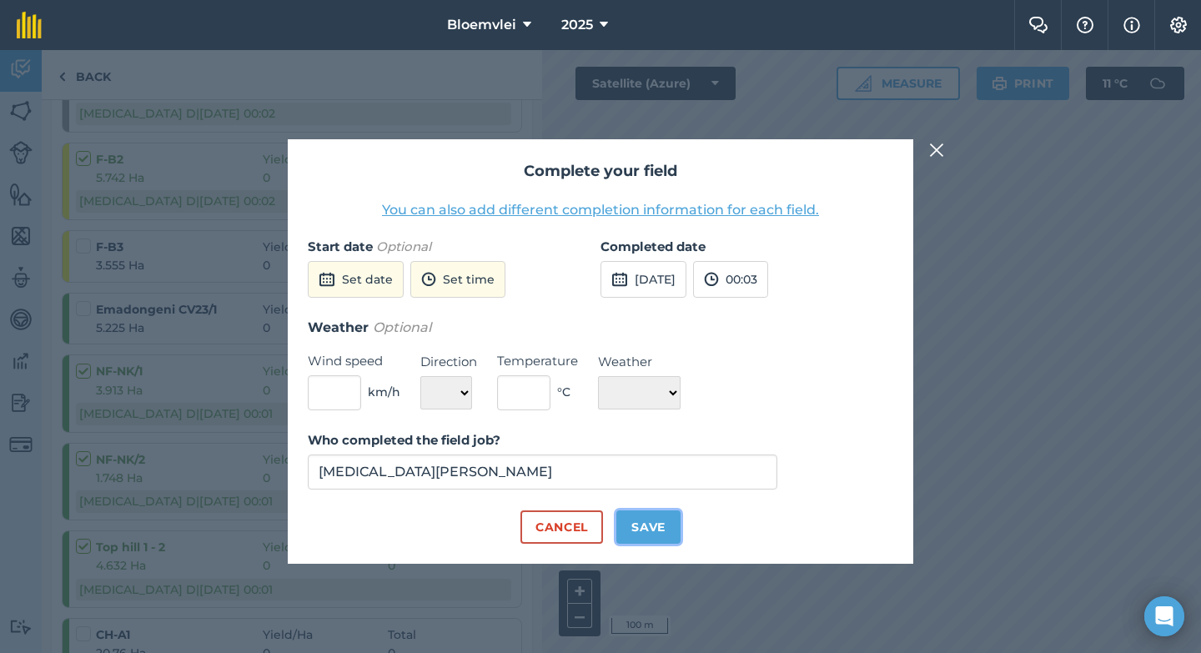
click at [646, 528] on button "Save" at bounding box center [648, 527] width 64 height 33
checkbox input "true"
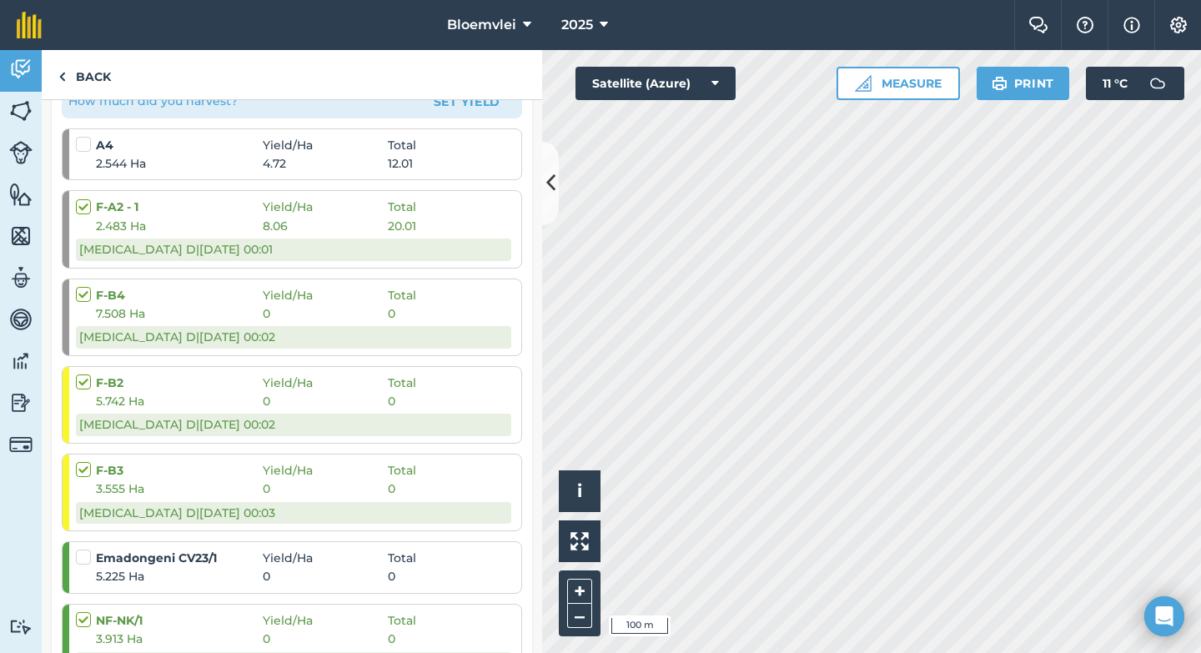
scroll to position [321, 0]
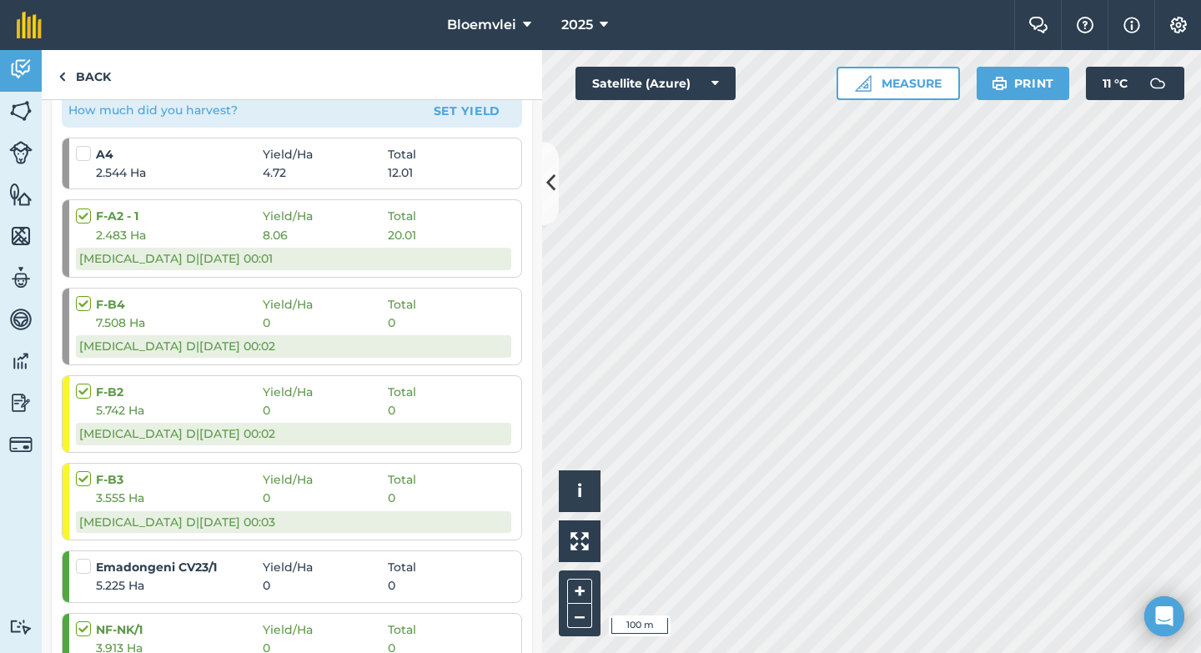
click at [84, 383] on label at bounding box center [86, 383] width 20 height 0
click at [84, 394] on input "checkbox" at bounding box center [81, 388] width 11 height 11
checkbox input "false"
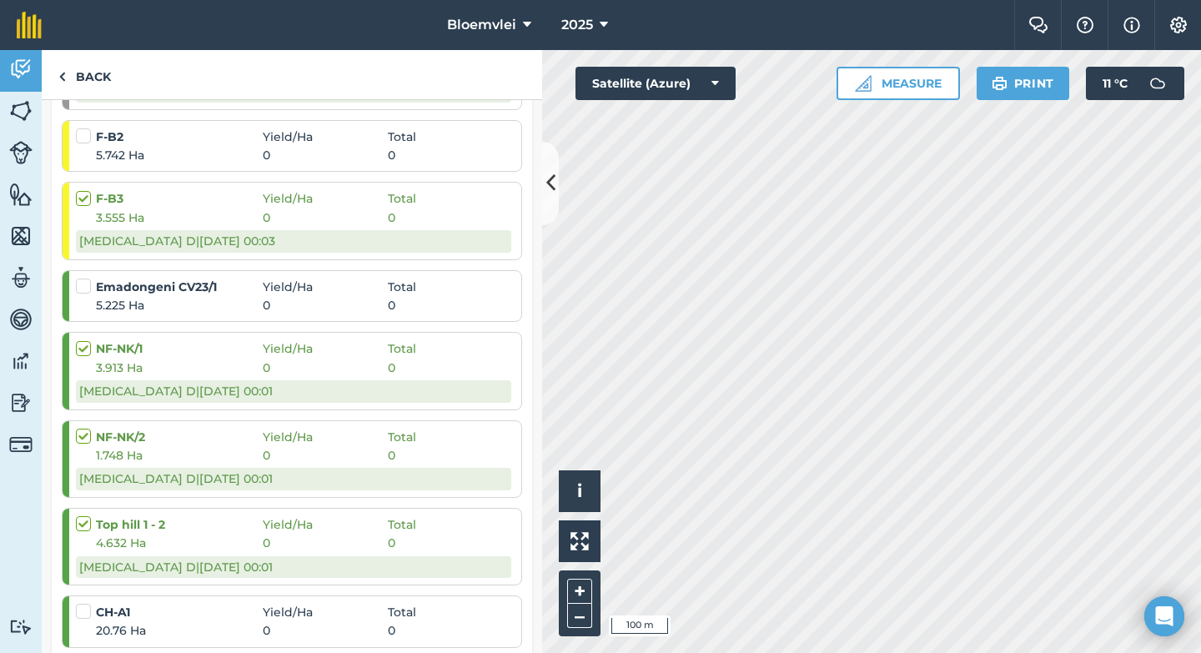
scroll to position [551, 0]
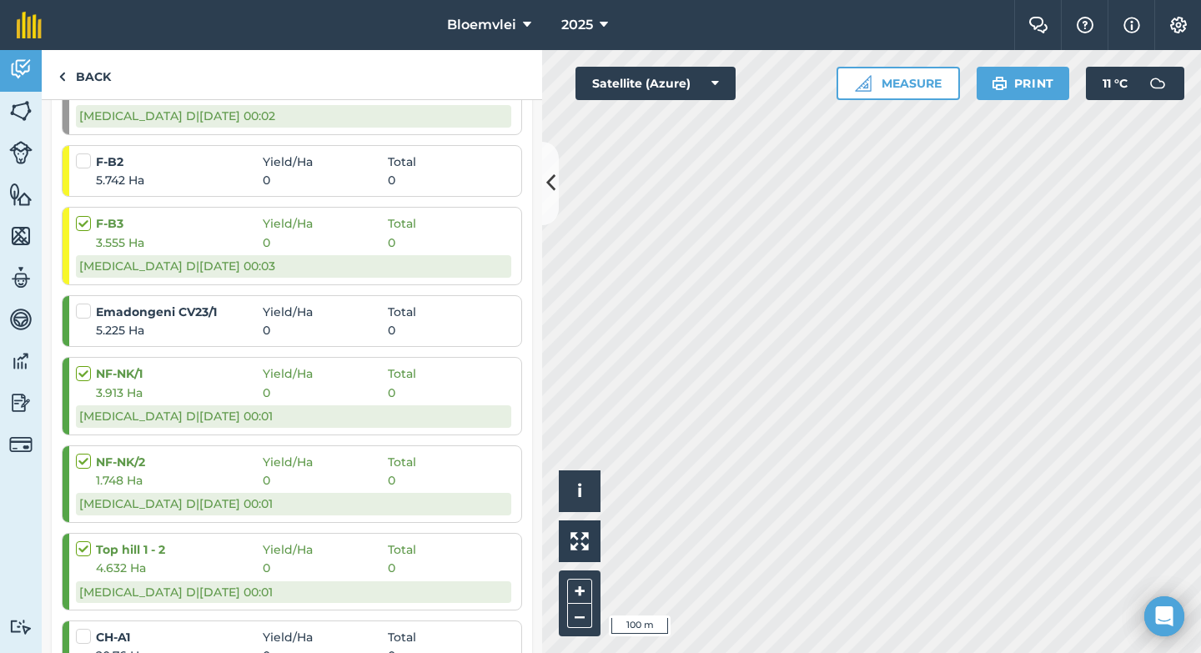
click at [88, 303] on label at bounding box center [86, 303] width 20 height 0
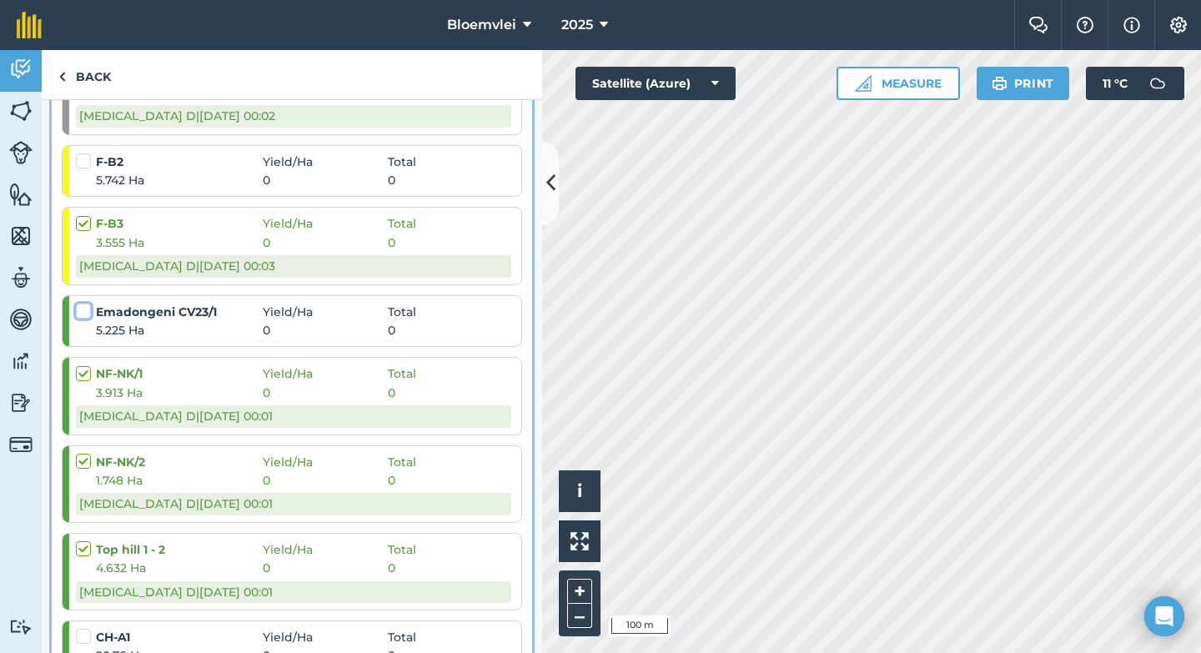
click at [87, 314] on input "checkbox" at bounding box center [81, 308] width 11 height 11
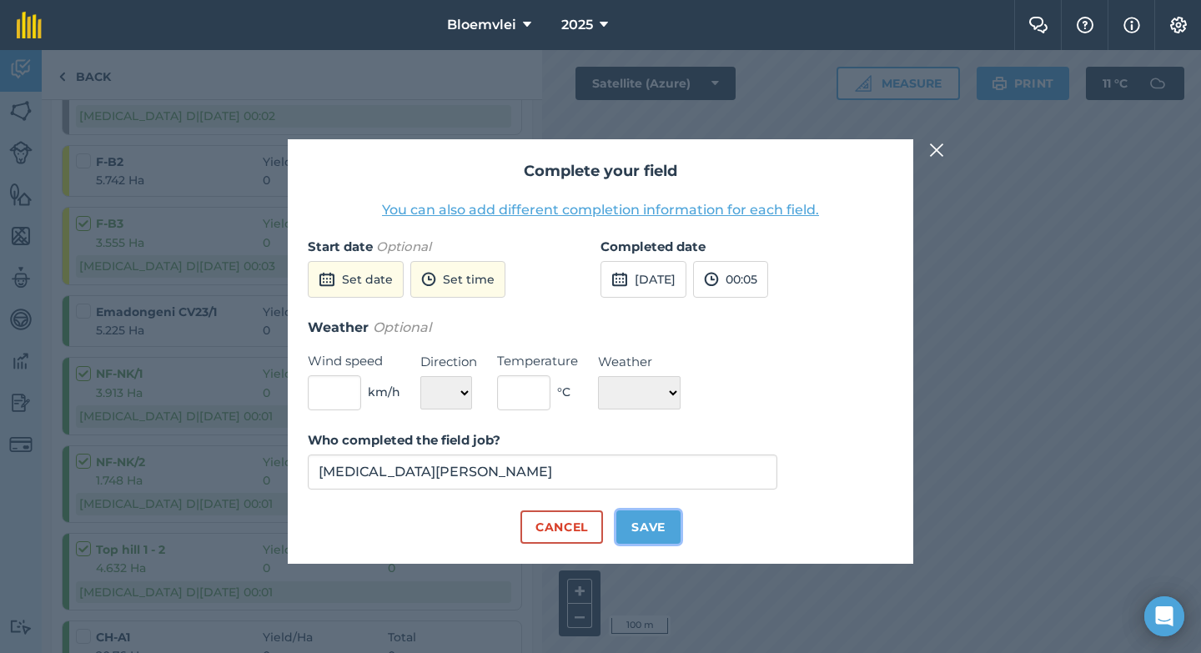
click at [652, 531] on button "Save" at bounding box center [648, 527] width 64 height 33
checkbox input "true"
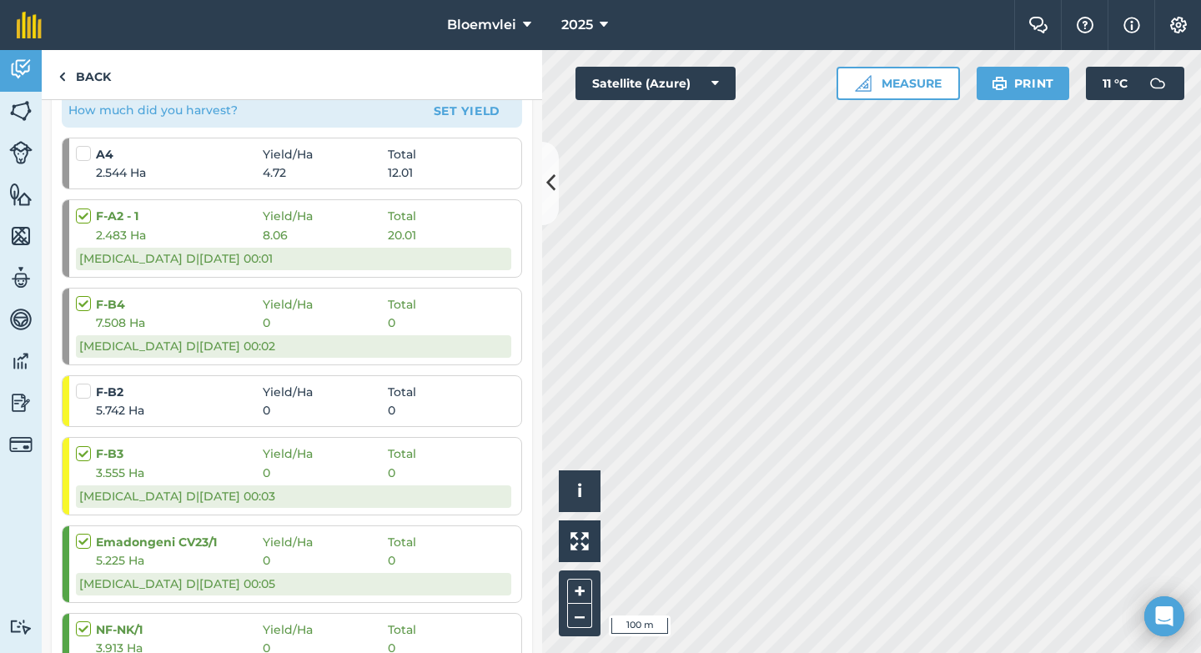
scroll to position [324, 0]
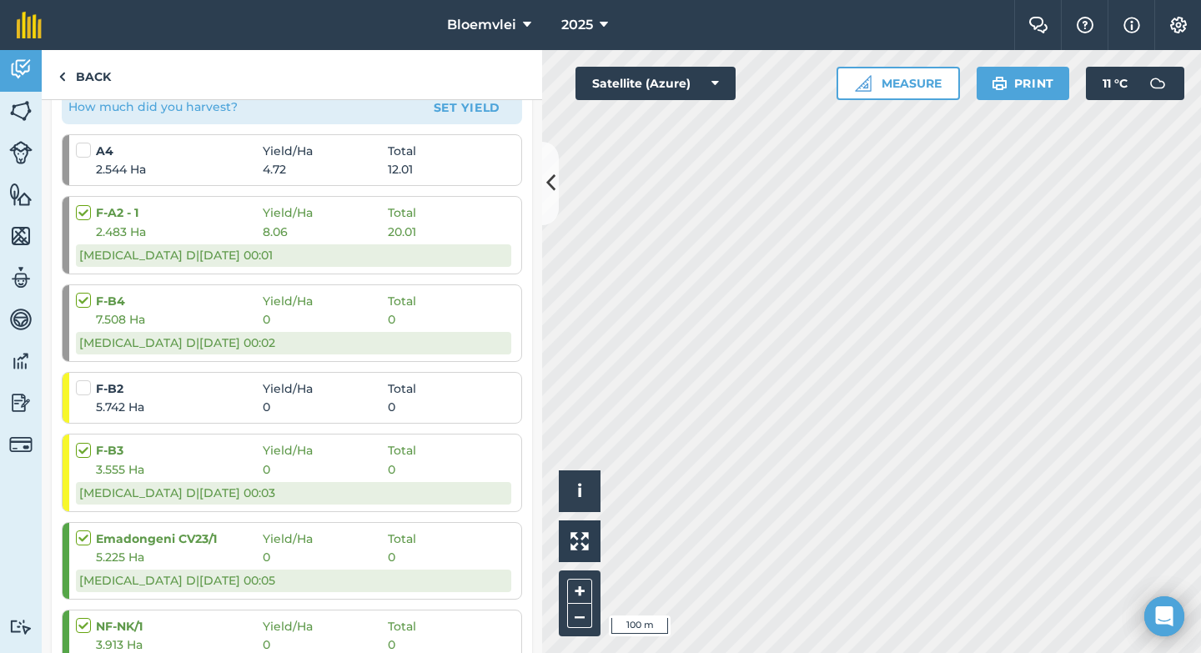
click at [201, 385] on strong "F-B2" at bounding box center [179, 389] width 167 height 18
click at [161, 398] on span "5.742 Ha" at bounding box center [179, 407] width 167 height 18
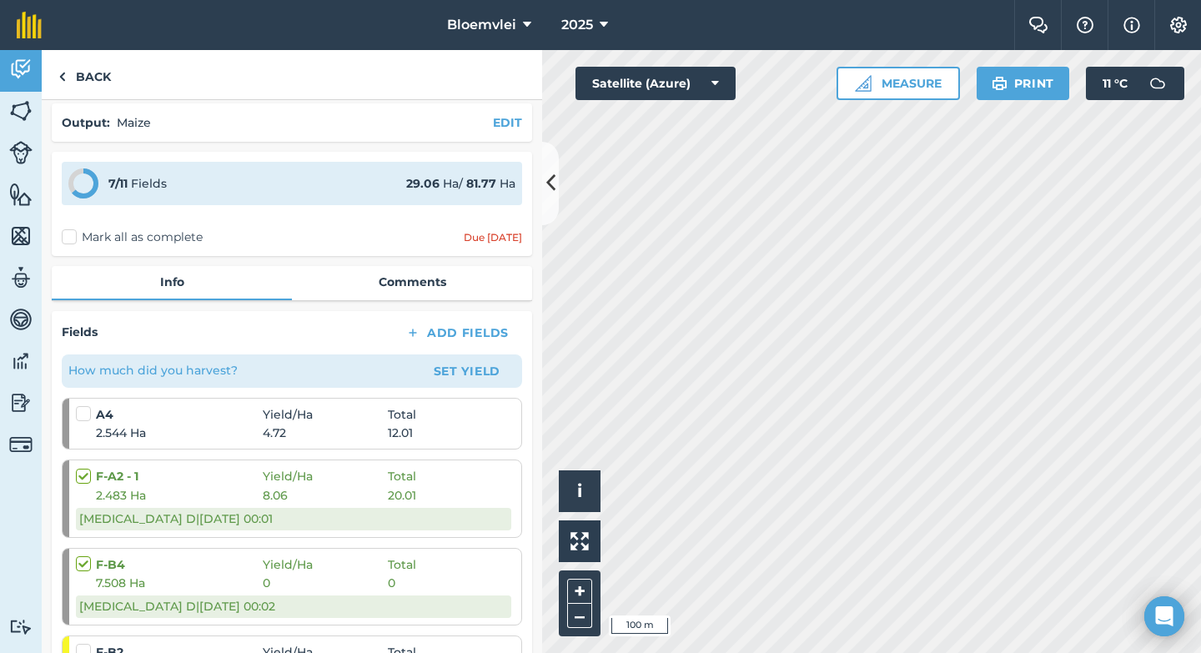
scroll to position [63, 0]
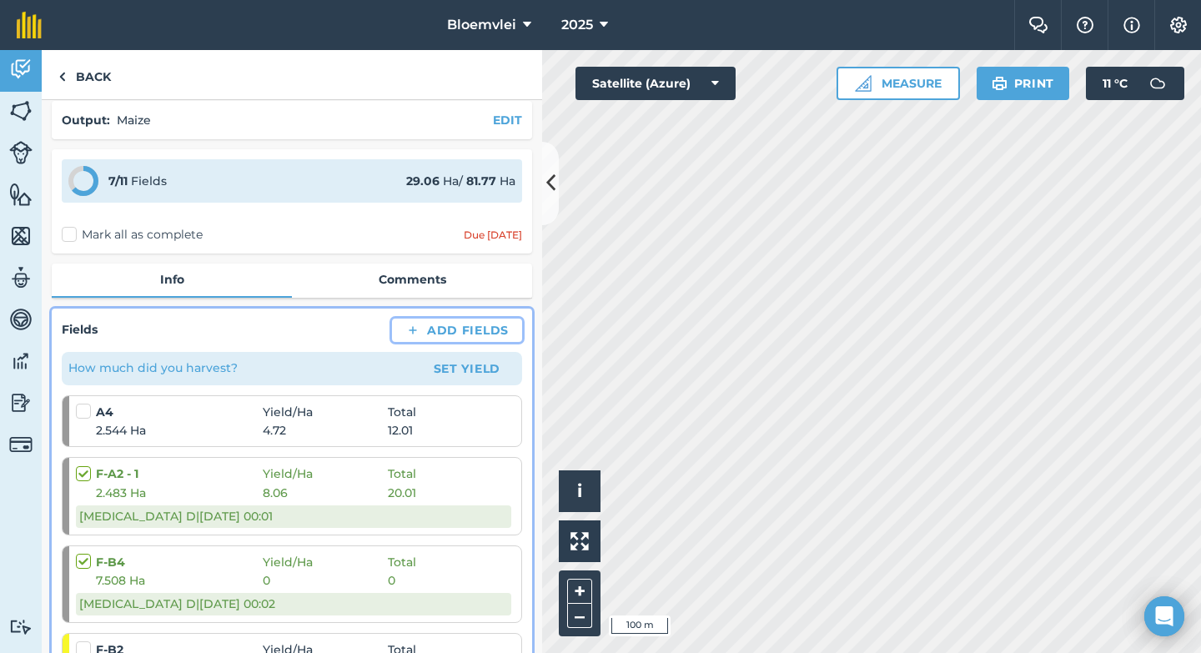
click at [442, 329] on button "Add Fields" at bounding box center [457, 330] width 130 height 23
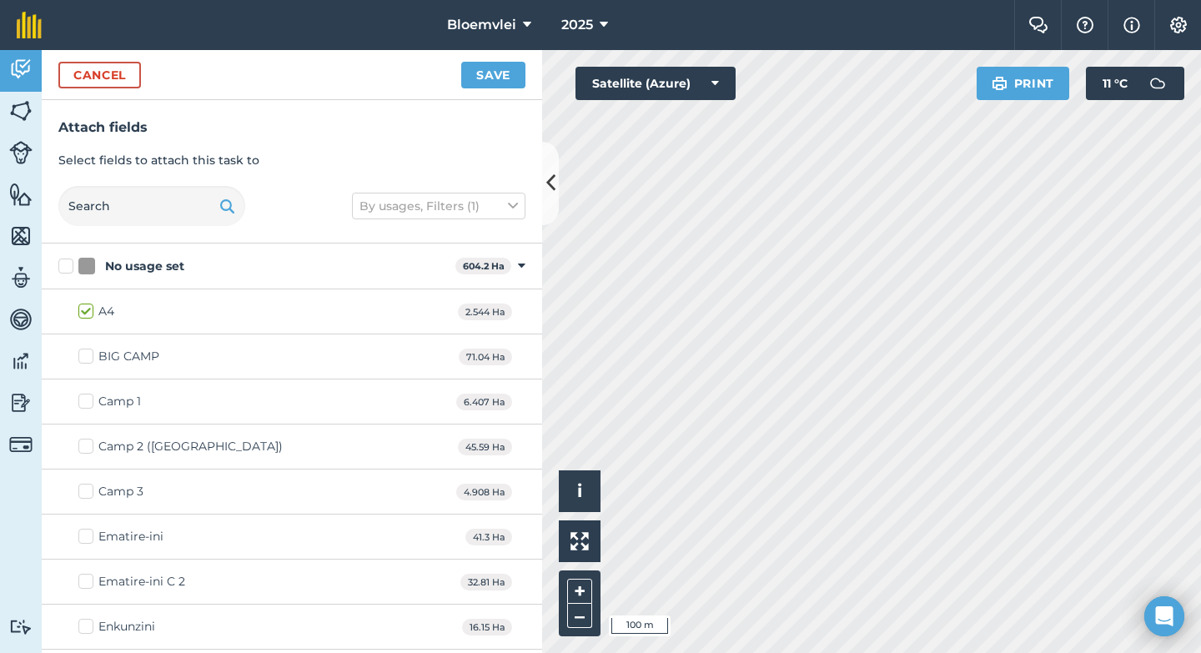
checkbox input "true"
checkbox input "false"
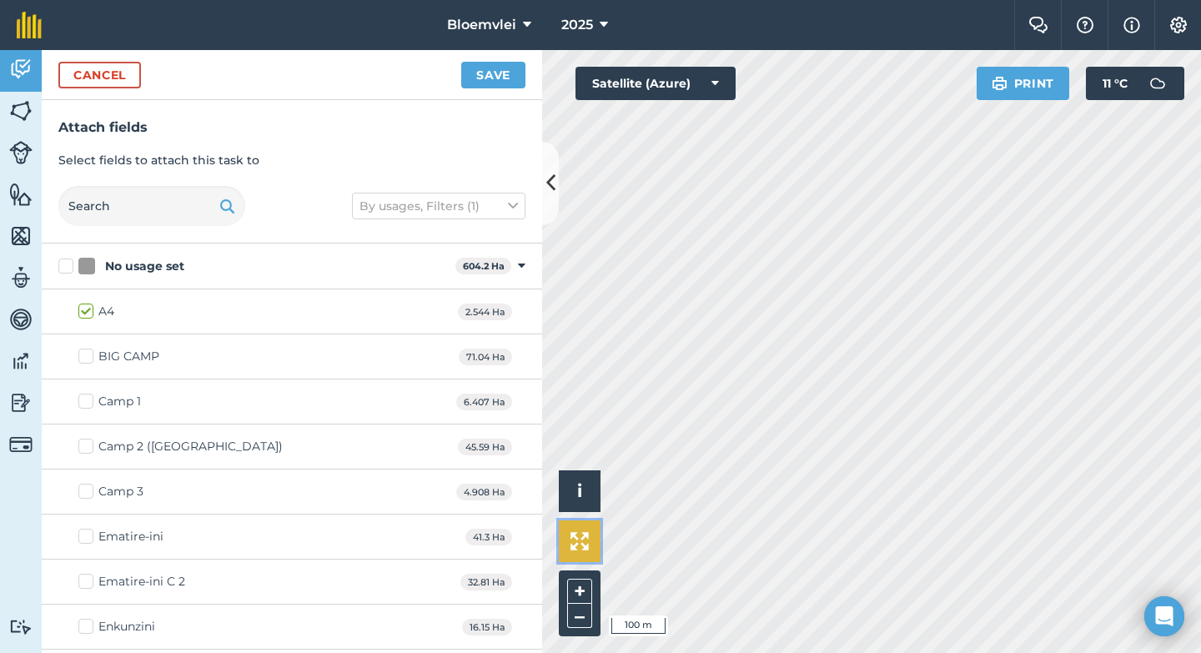
click at [582, 549] on img at bounding box center [580, 541] width 18 height 18
click at [586, 588] on button "+" at bounding box center [579, 591] width 25 height 25
click at [109, 66] on button "Cancel" at bounding box center [99, 75] width 83 height 27
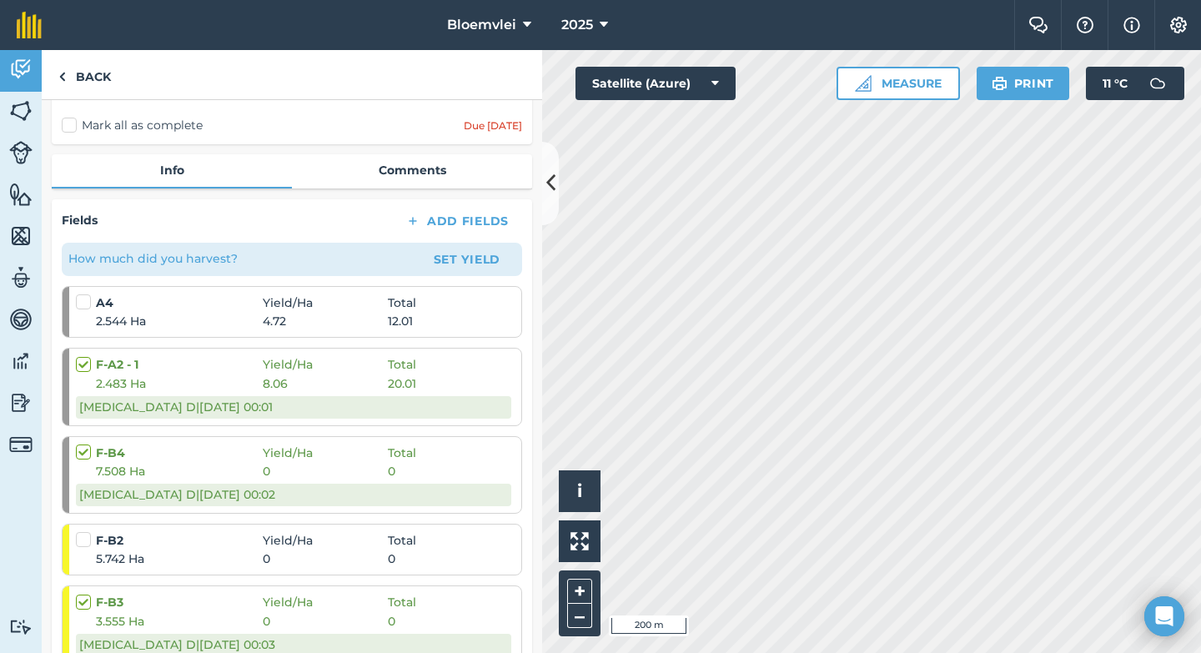
scroll to position [0, 0]
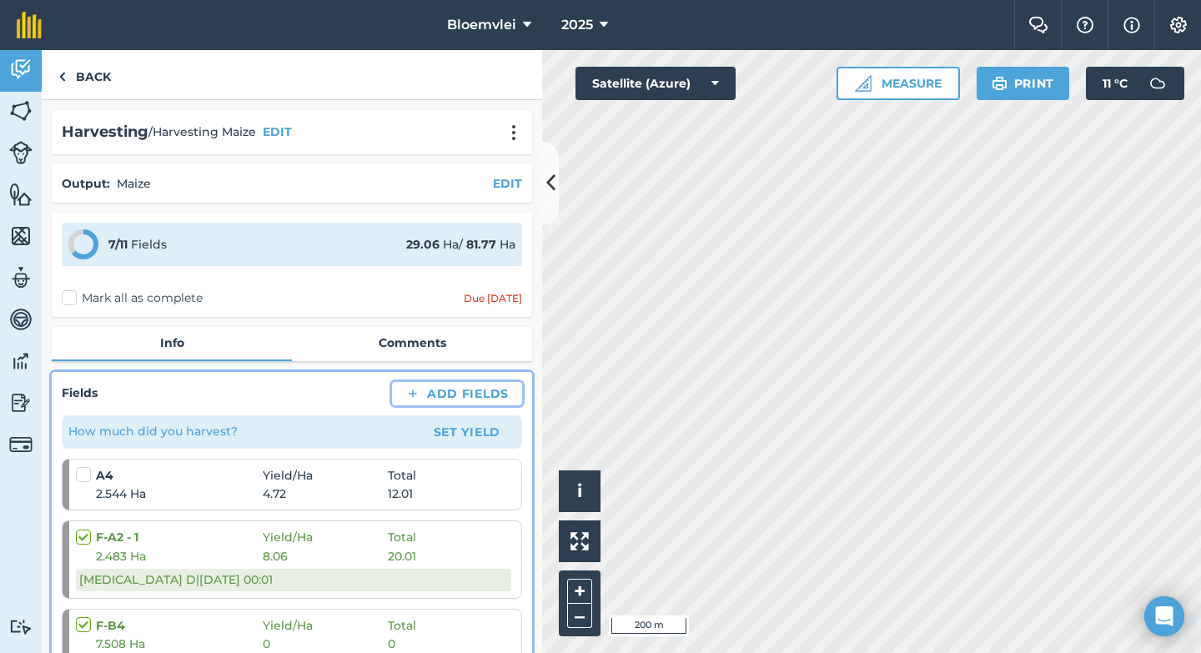
click at [478, 392] on button "Add Fields" at bounding box center [457, 393] width 130 height 23
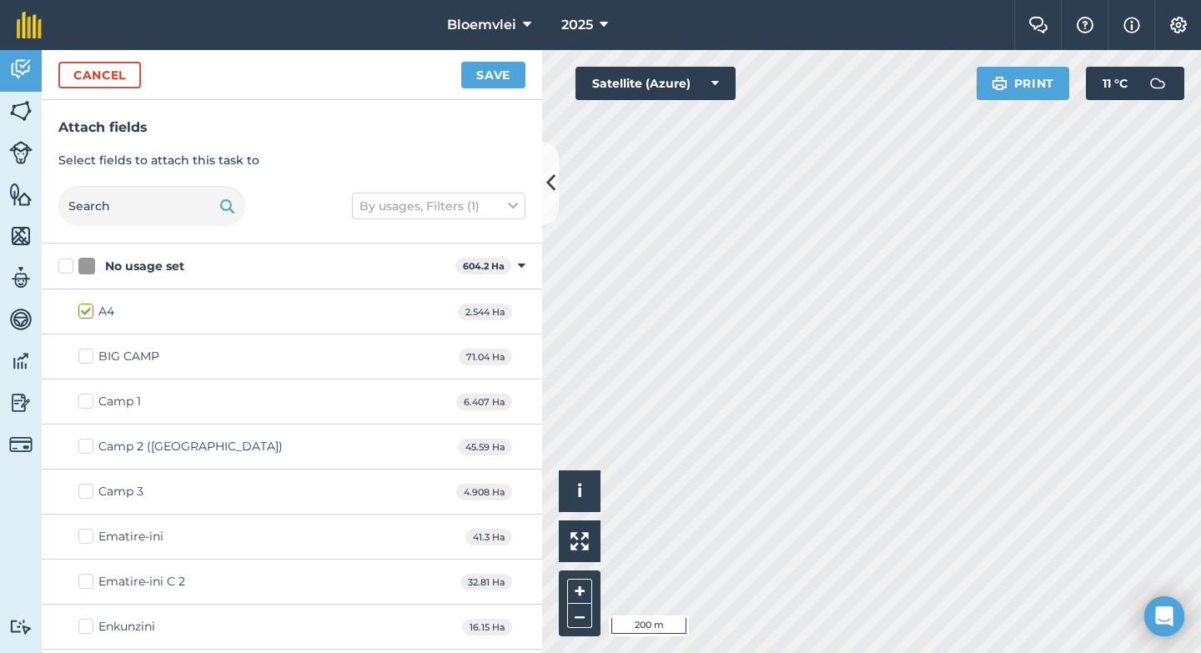
checkbox input "true"
click at [508, 86] on button "Save" at bounding box center [493, 75] width 64 height 27
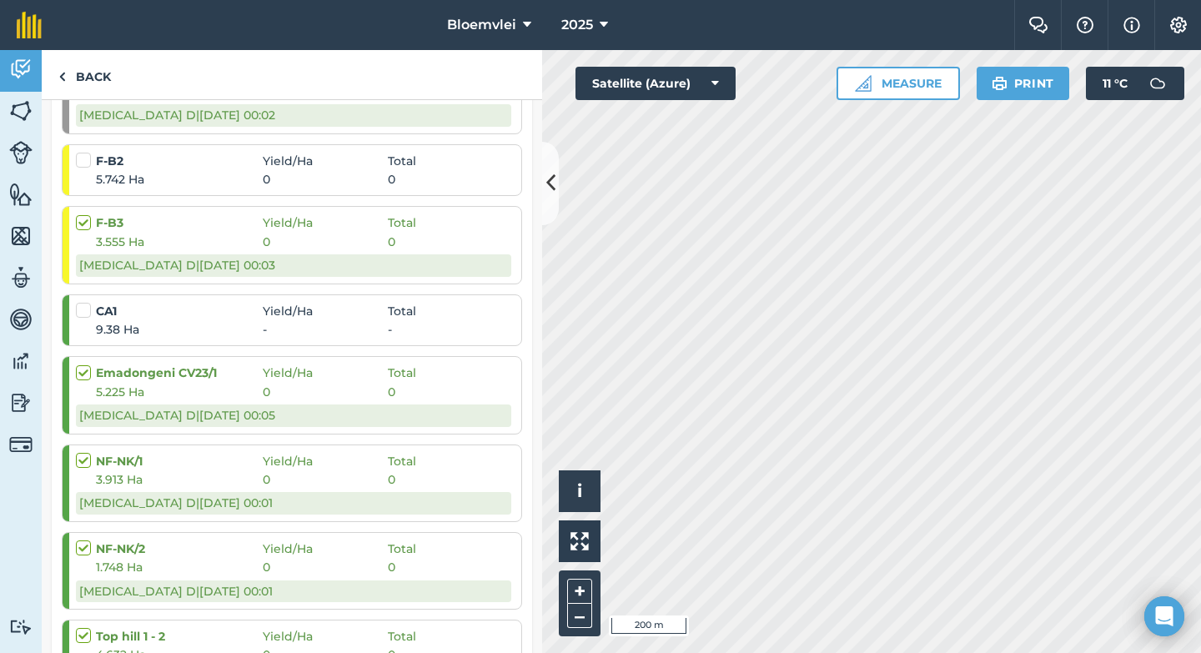
scroll to position [555, 0]
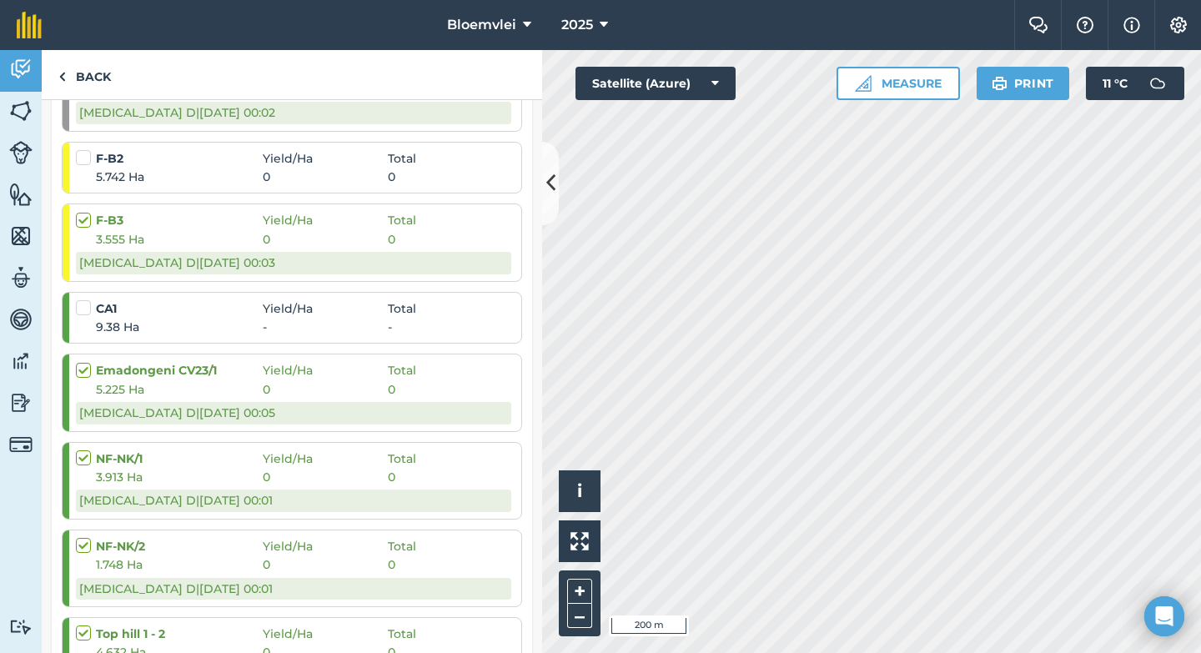
click at [87, 299] on label at bounding box center [86, 299] width 20 height 0
click at [87, 309] on input "checkbox" at bounding box center [81, 304] width 11 height 11
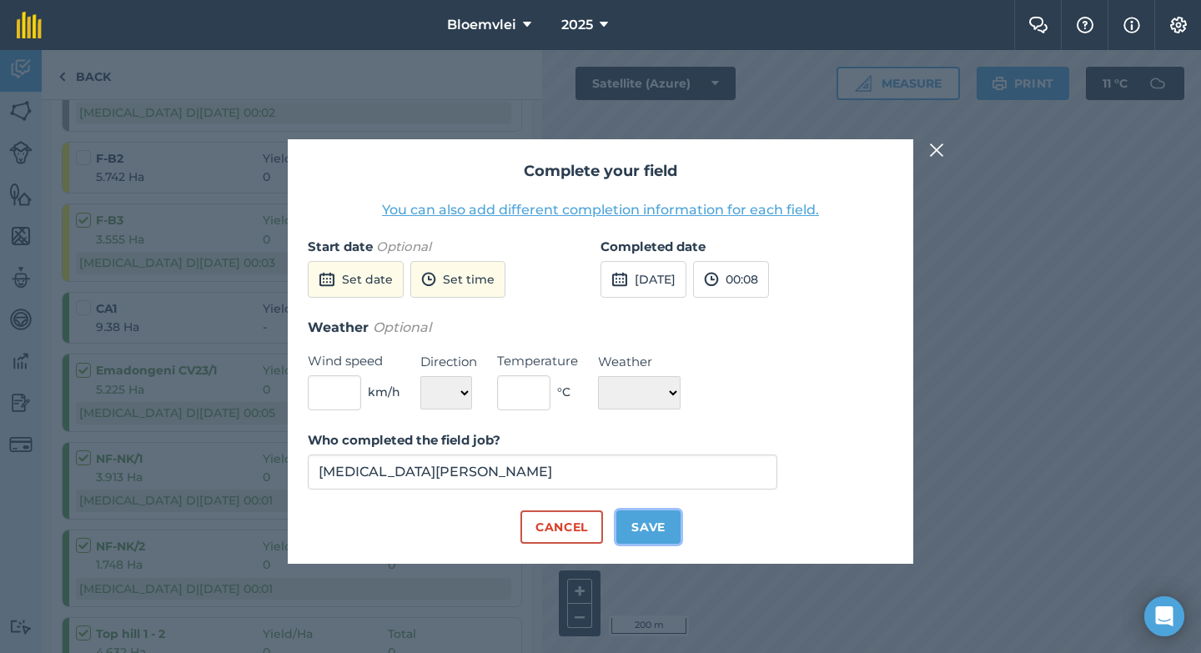
click at [672, 523] on button "Save" at bounding box center [648, 527] width 64 height 33
checkbox input "true"
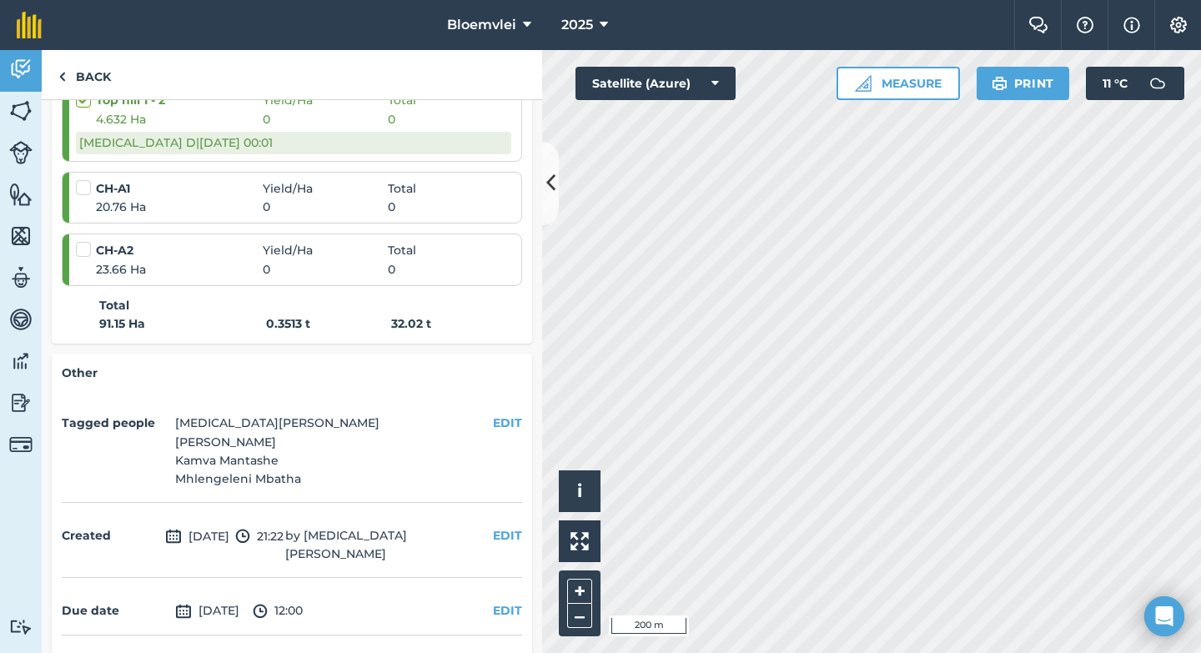
scroll to position [1114, 0]
click at [576, 583] on button "+" at bounding box center [579, 591] width 25 height 25
click at [572, 545] on img at bounding box center [580, 541] width 18 height 18
click at [724, 462] on div "Hello i © 2025 TomTom, Microsoft 1000 m + –" at bounding box center [871, 351] width 659 height 603
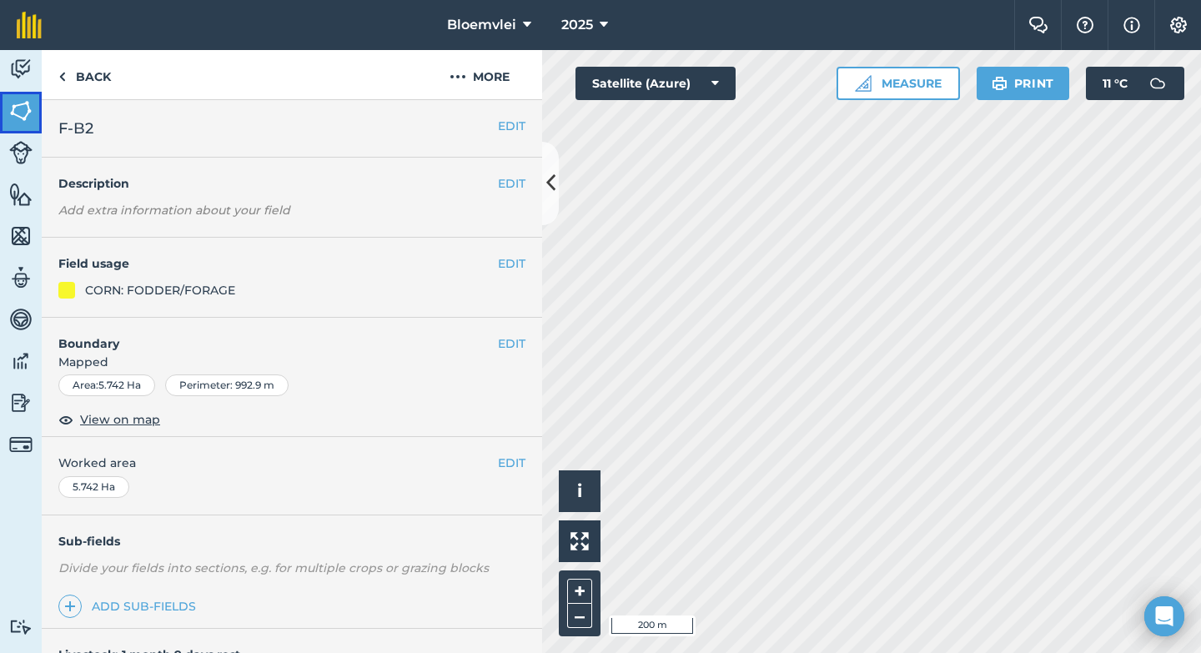
click at [32, 114] on img at bounding box center [20, 110] width 23 height 25
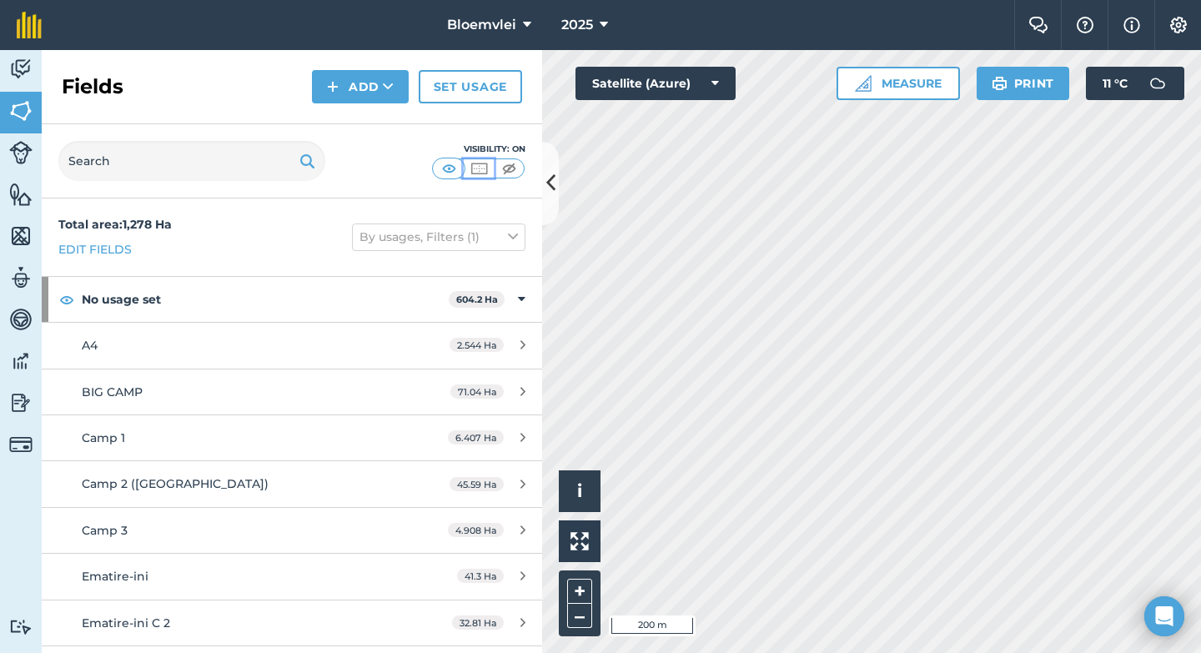
click at [487, 172] on img at bounding box center [479, 168] width 21 height 17
click at [506, 168] on img at bounding box center [509, 168] width 21 height 17
click at [491, 167] on button at bounding box center [479, 168] width 30 height 18
click at [627, 652] on html "Bloemvlei 2025 Farm Chat Help Info Settings Bloemvlei - 2025 Reproduced with th…" at bounding box center [600, 326] width 1201 height 653
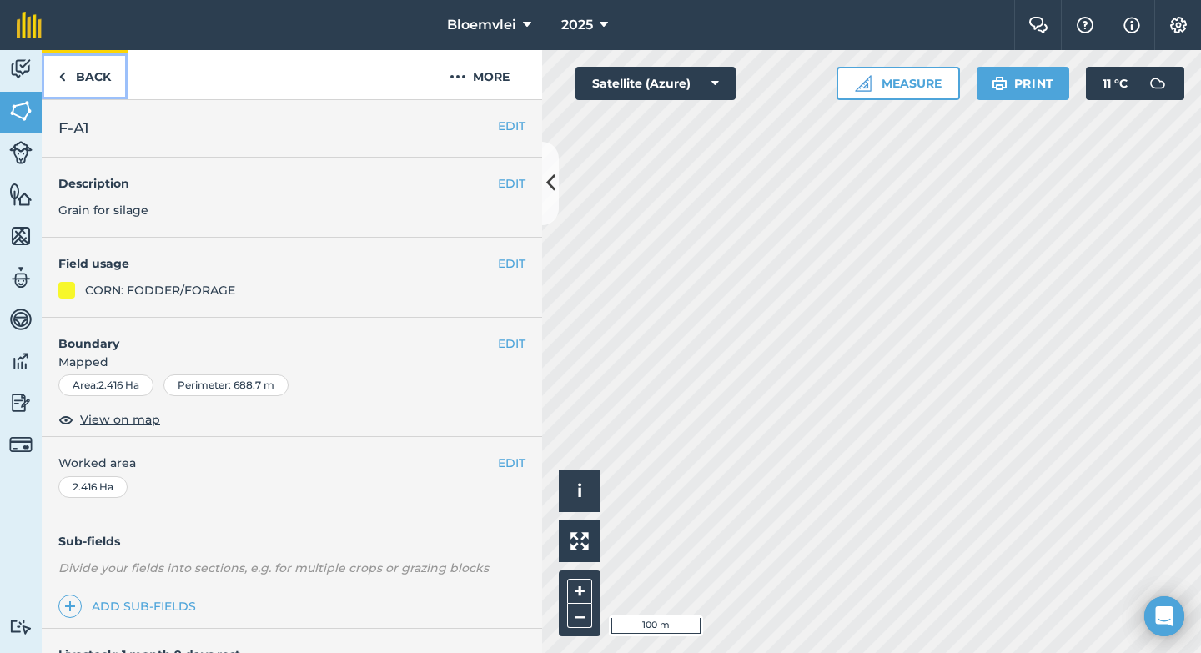
click at [58, 74] on img at bounding box center [62, 77] width 8 height 20
click at [63, 73] on img at bounding box center [62, 77] width 8 height 20
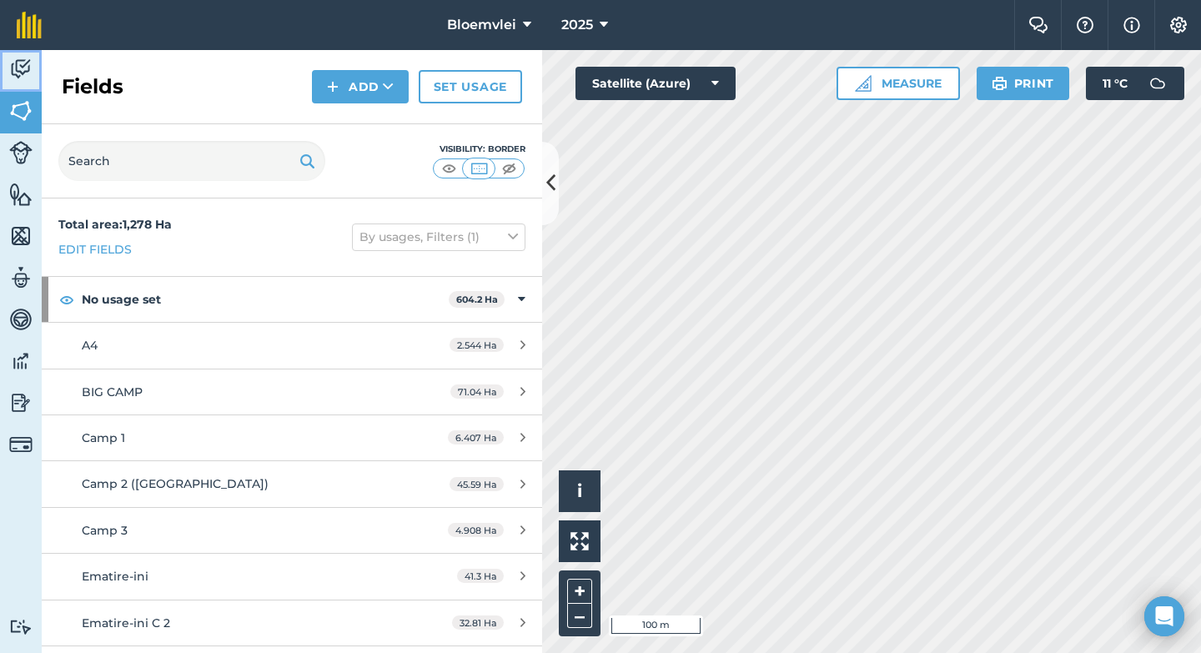
click at [19, 68] on img at bounding box center [20, 69] width 23 height 25
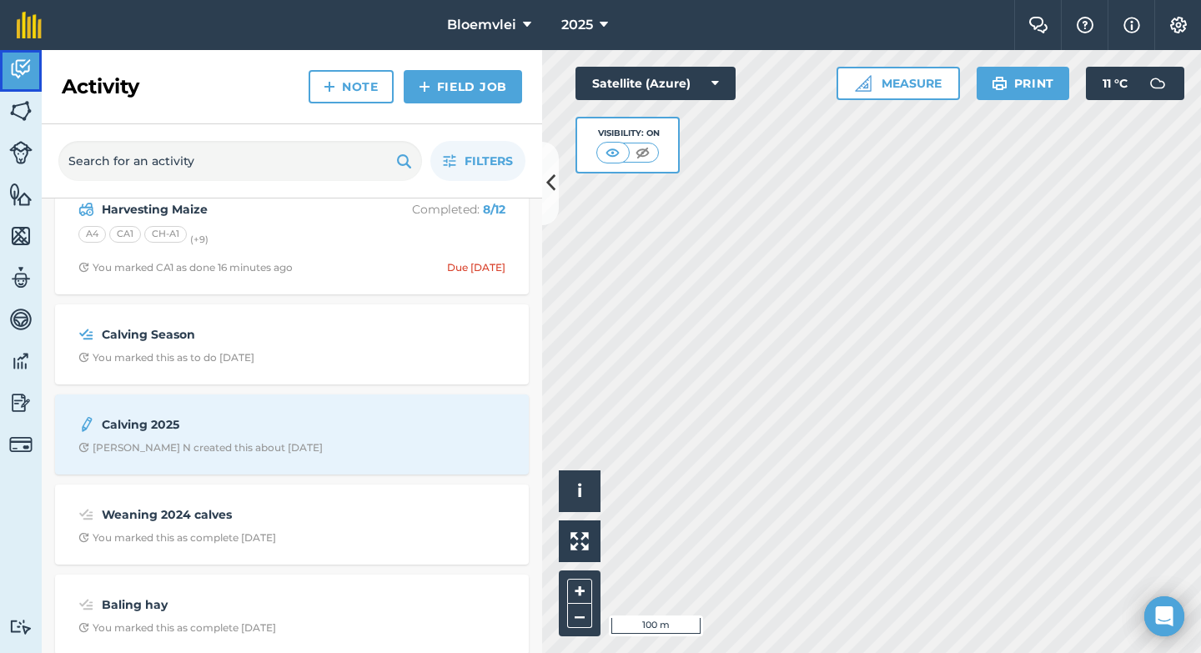
scroll to position [32, 0]
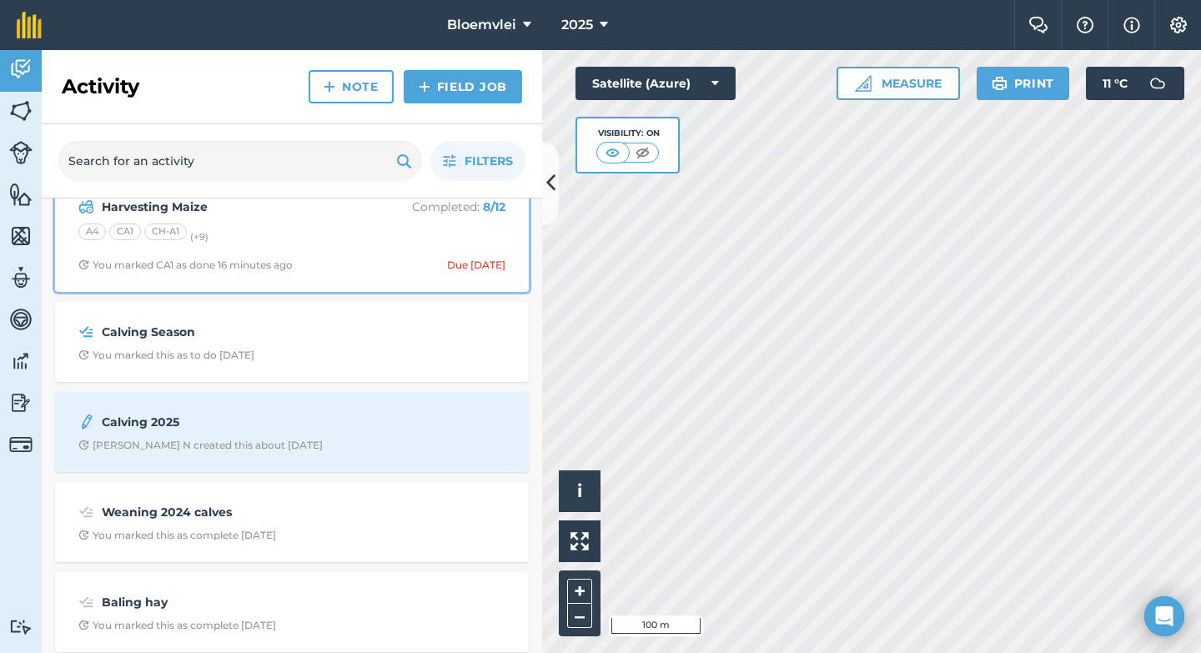
click at [263, 241] on div "A4 CA1 CH-A1 (+ 9 )" at bounding box center [291, 235] width 427 height 22
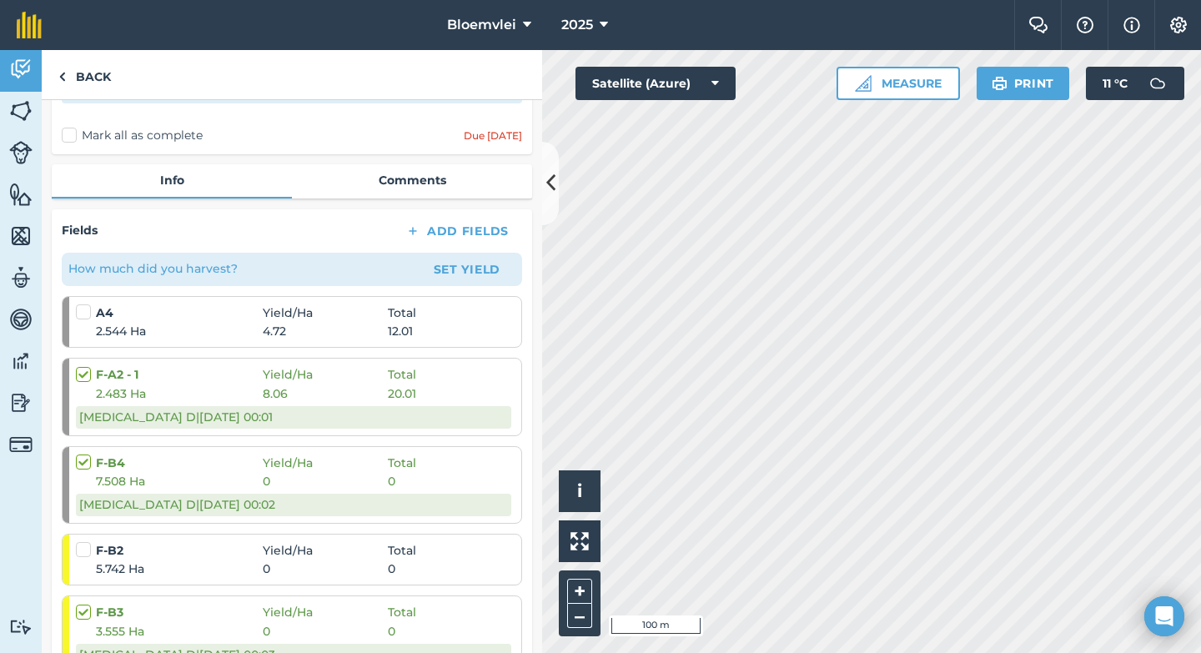
scroll to position [163, 0]
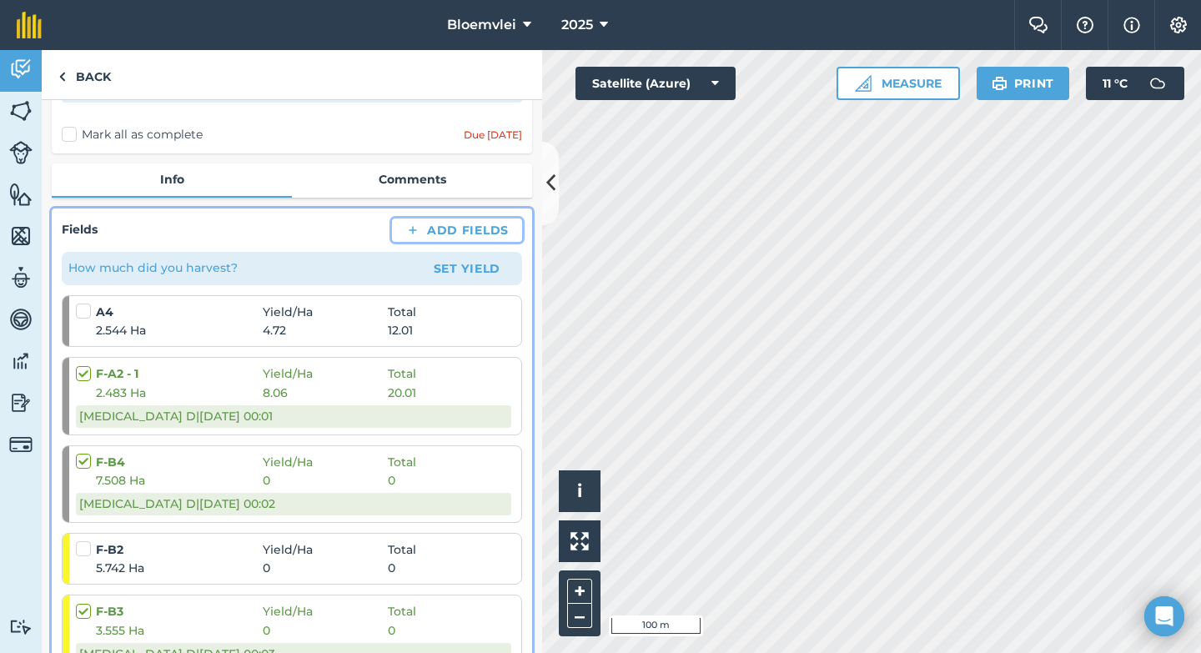
click at [495, 230] on button "Add Fields" at bounding box center [457, 230] width 130 height 23
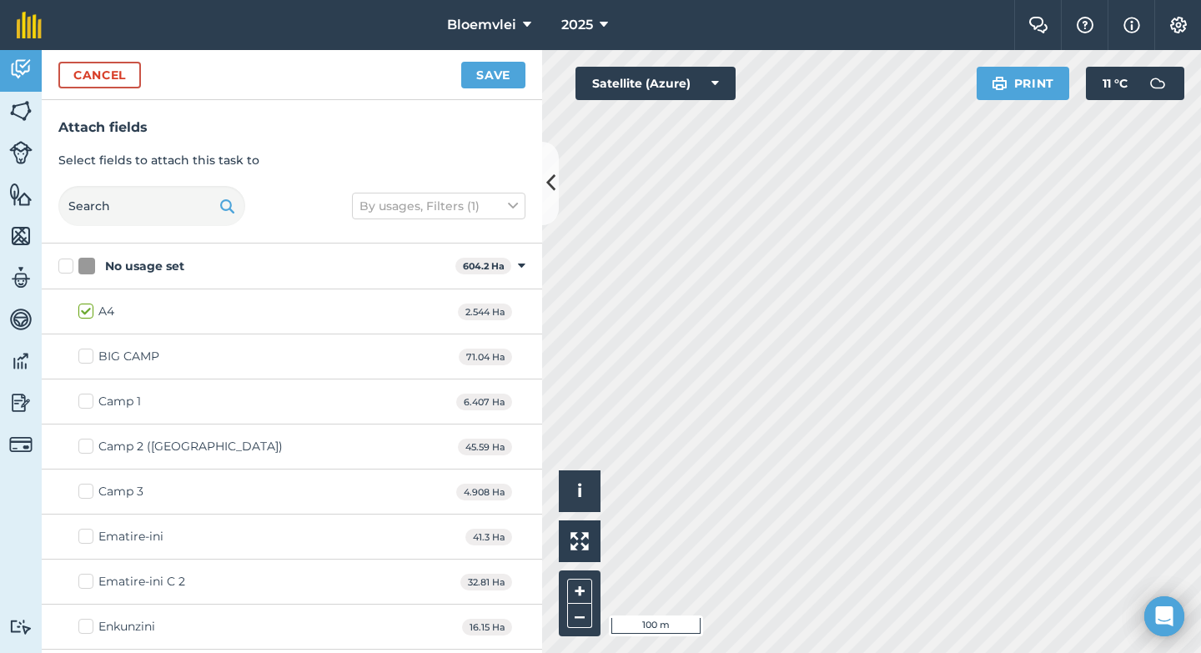
checkbox input "true"
